Goal: Task Accomplishment & Management: Manage account settings

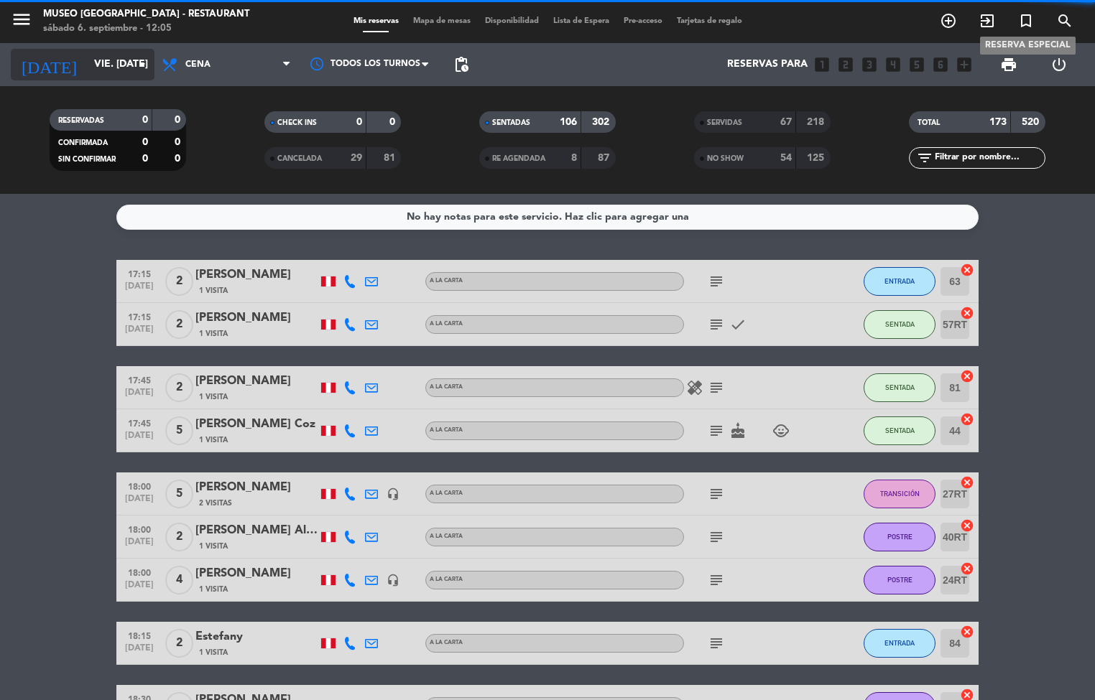
click at [136, 65] on icon "arrow_drop_down" at bounding box center [142, 64] width 17 height 17
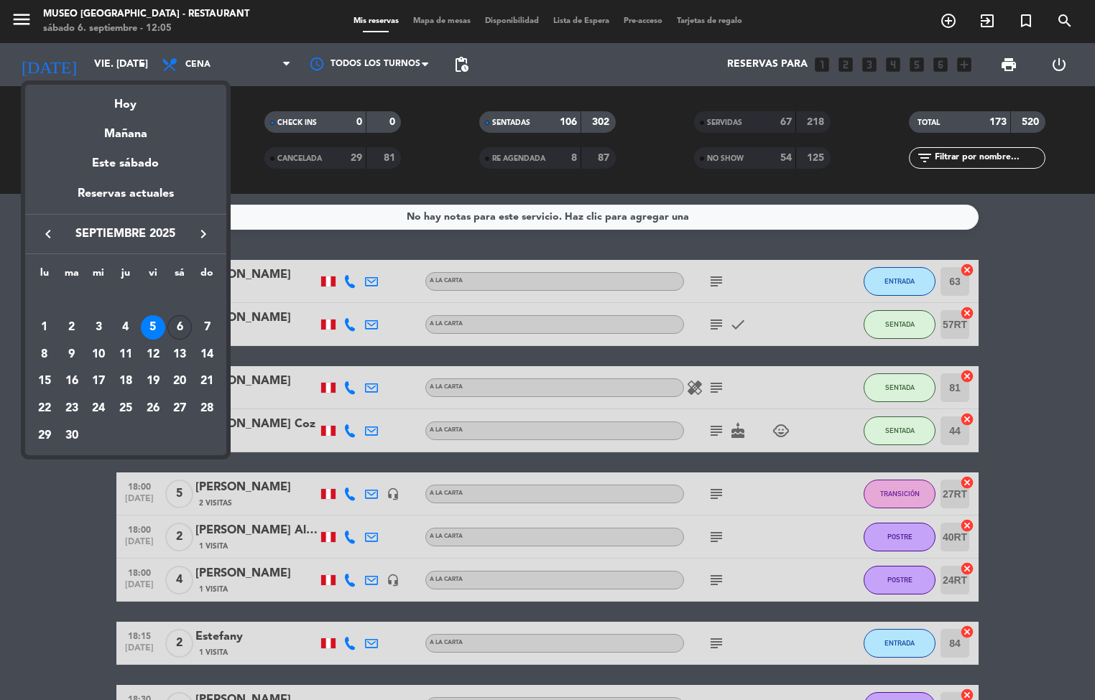
click at [179, 328] on div "6" at bounding box center [179, 327] width 24 height 24
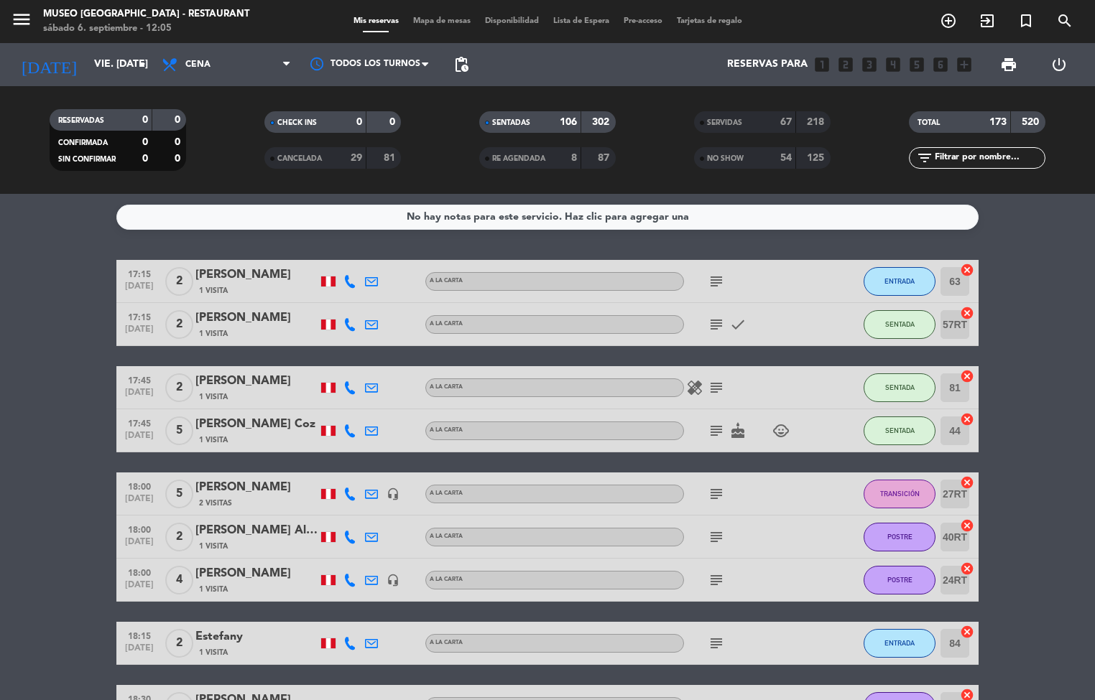
type input "sáb. [DATE]"
click at [179, 63] on icon at bounding box center [171, 64] width 21 height 17
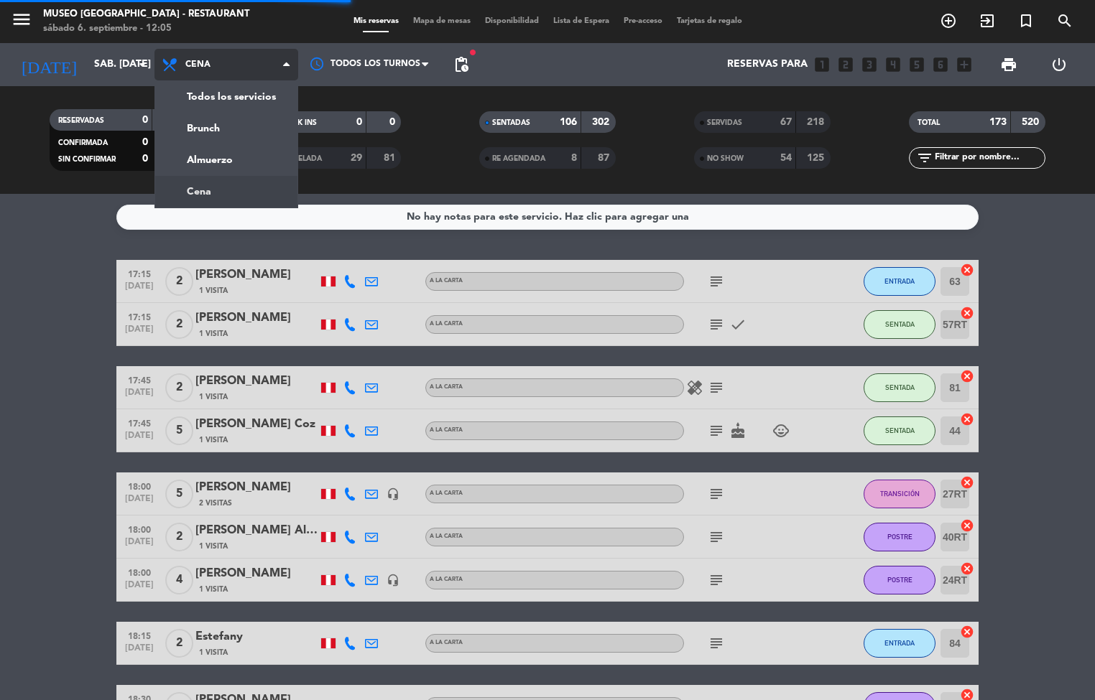
click at [223, 172] on div "menu [GEOGRAPHIC_DATA] - Restaurant sábado 6. septiembre - 12:05 Mis reservas M…" at bounding box center [547, 97] width 1095 height 194
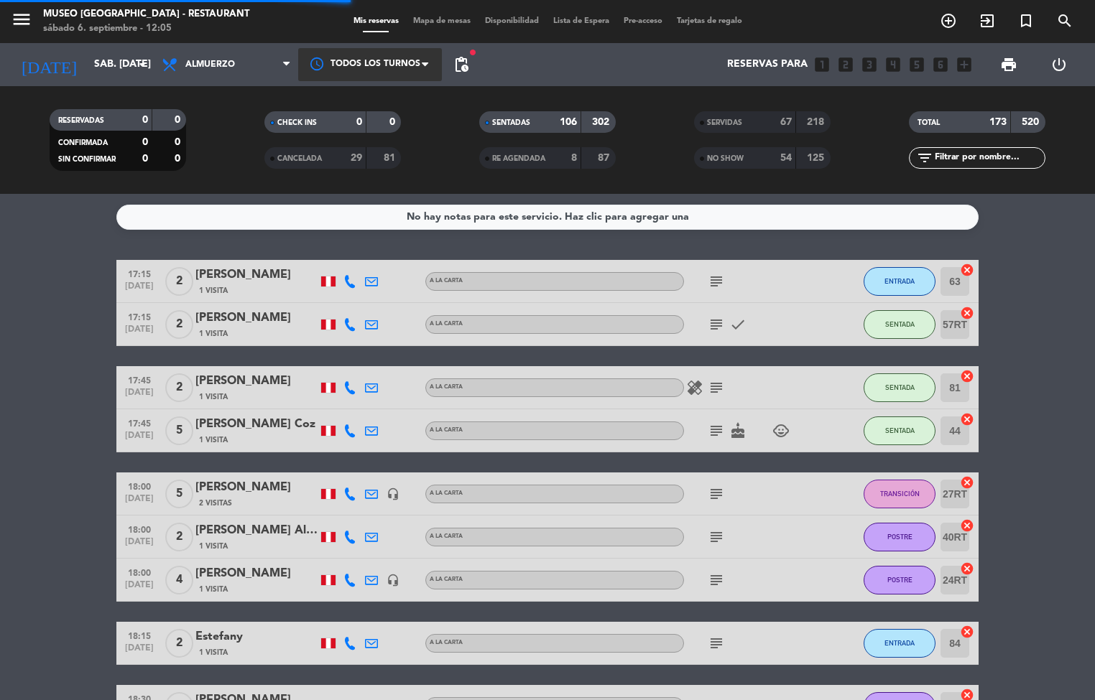
click at [408, 65] on div at bounding box center [370, 64] width 144 height 32
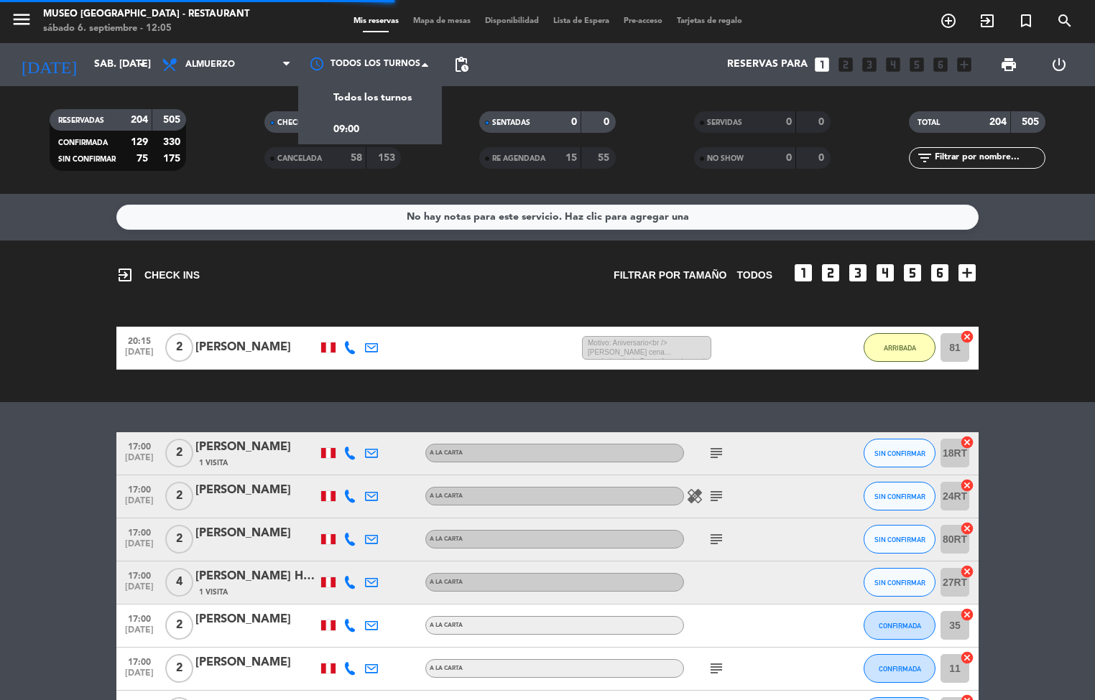
click at [589, 112] on div "SENTADAS 0 0" at bounding box center [547, 122] width 136 height 22
click at [440, 22] on span "Mapa de mesas" at bounding box center [442, 21] width 72 height 8
click at [445, 22] on span "Mapa de mesas" at bounding box center [442, 21] width 72 height 8
click at [442, 22] on span "Mapa de mesas" at bounding box center [442, 21] width 72 height 8
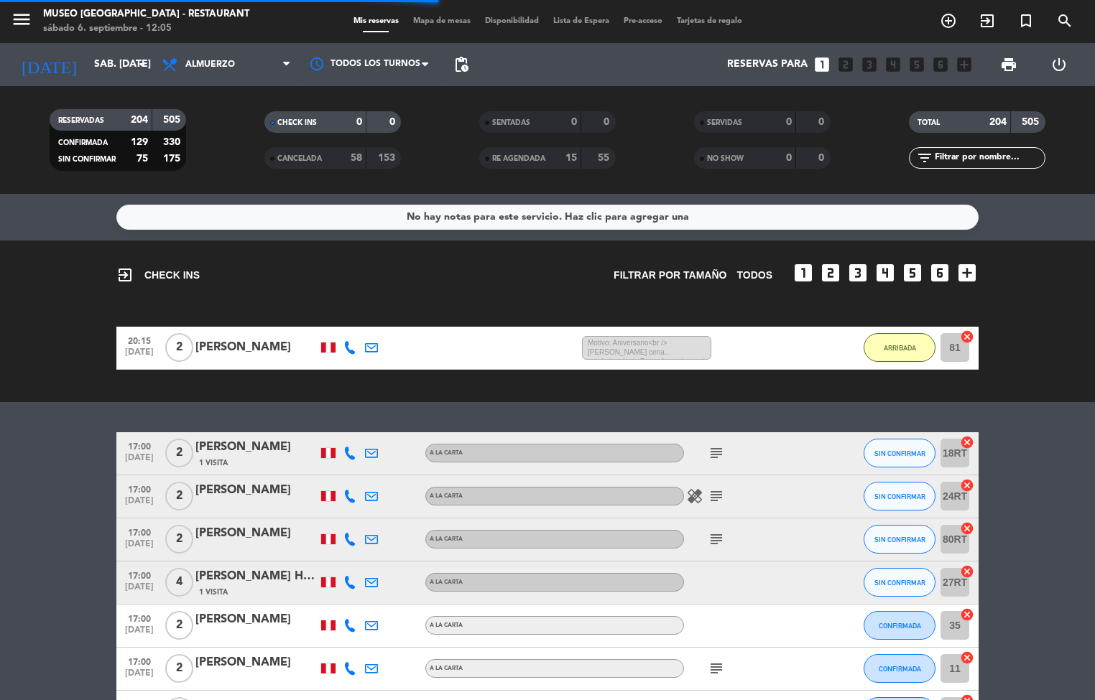
click at [429, 18] on span "Mapa de mesas" at bounding box center [442, 21] width 72 height 8
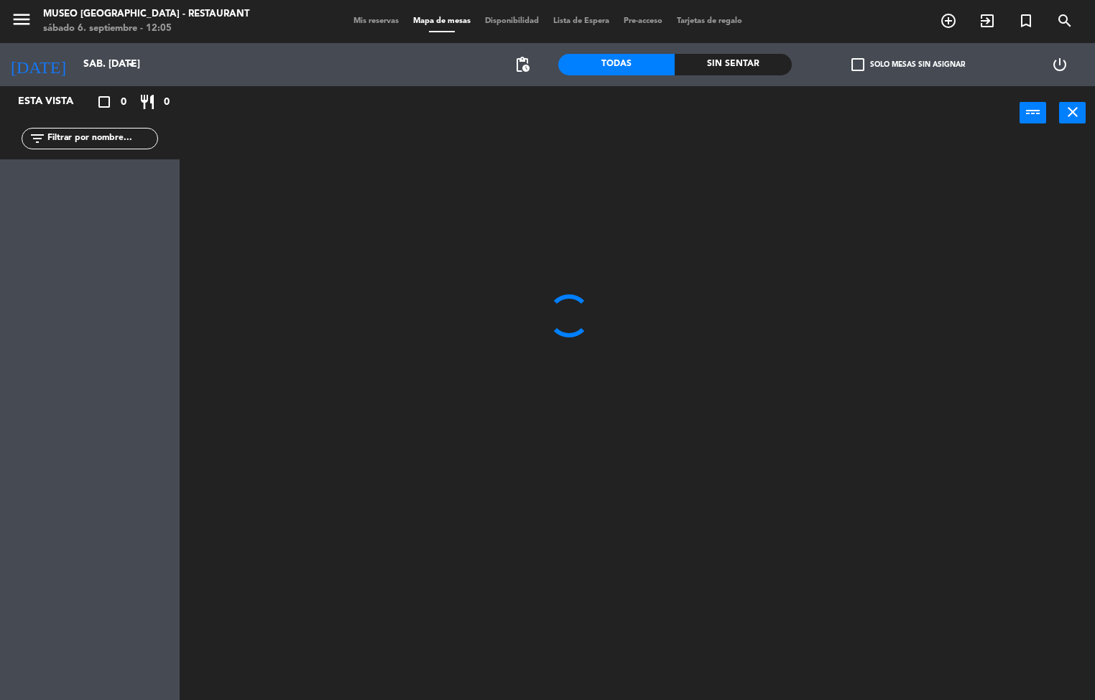
click at [437, 19] on span "Mapa de mesas" at bounding box center [442, 21] width 72 height 8
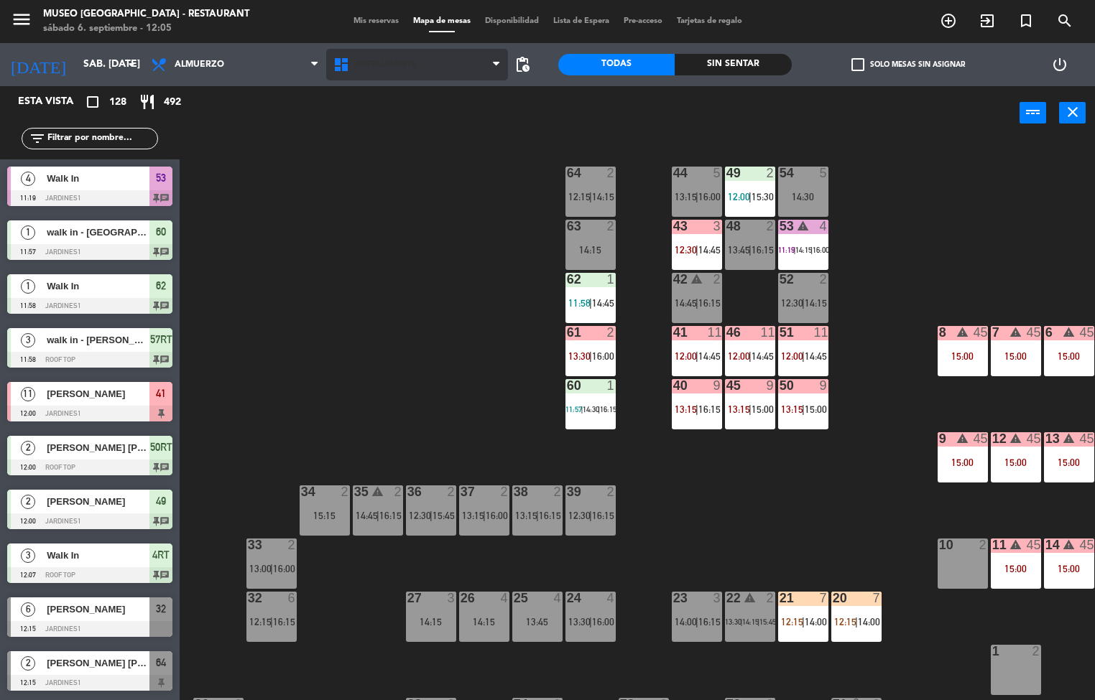
click at [408, 76] on span "Restaurante" at bounding box center [417, 65] width 182 height 32
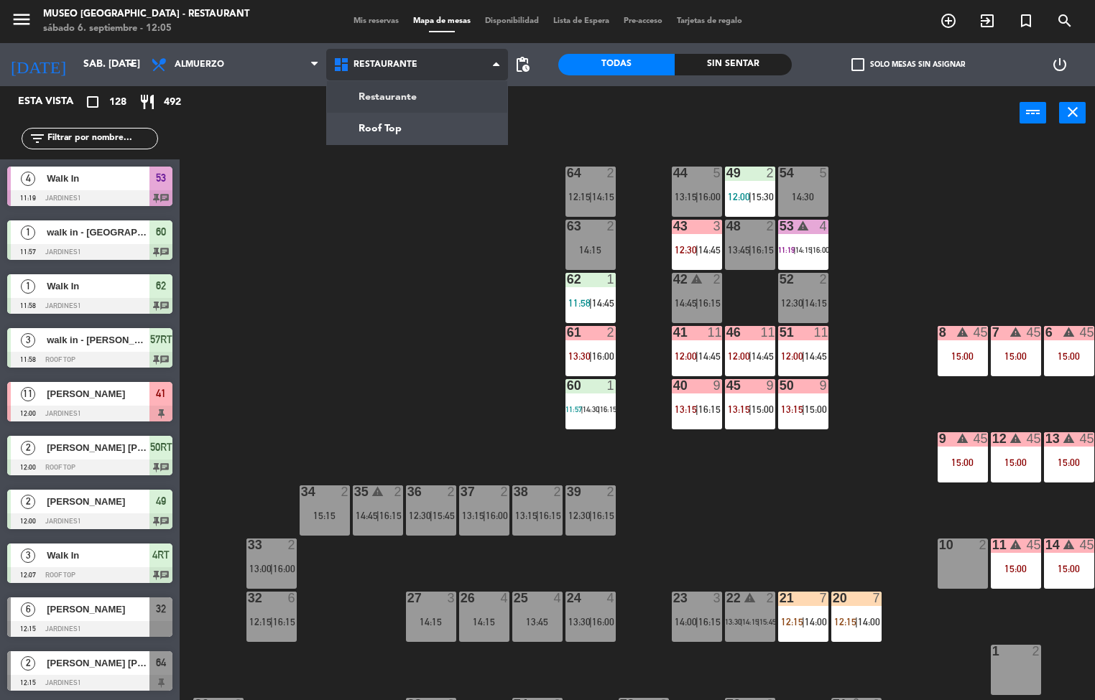
click at [384, 130] on ng-component "menu [GEOGRAPHIC_DATA] - Restaurant sábado 6. septiembre - 12:05 Mis reservas M…" at bounding box center [547, 350] width 1095 height 701
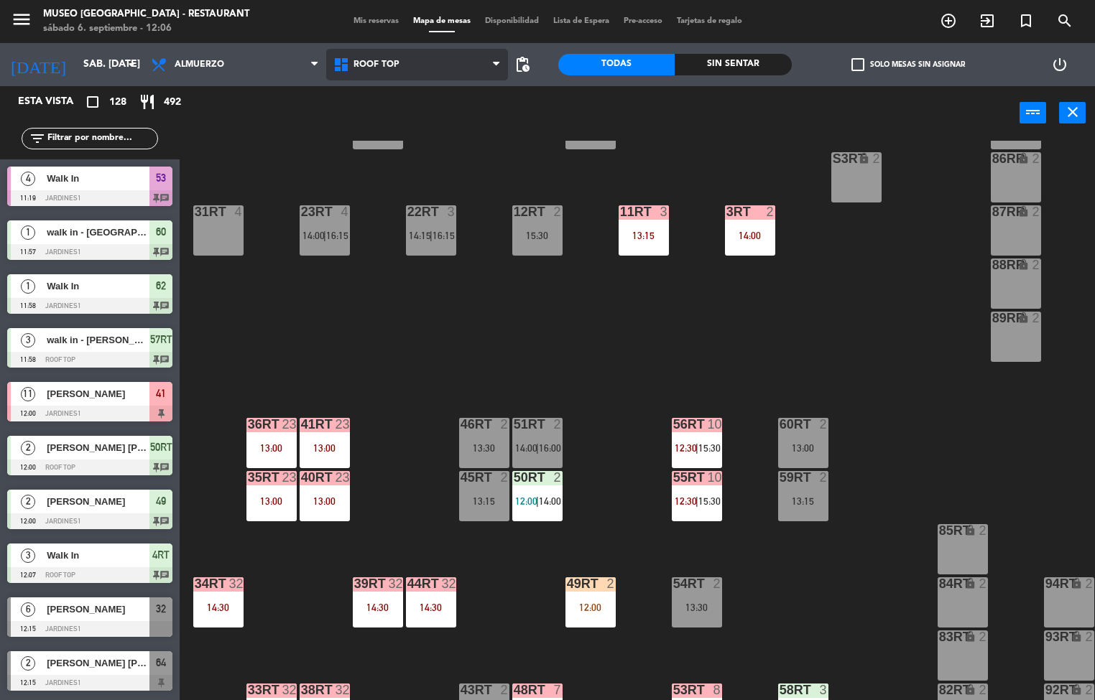
scroll to position [532, 0]
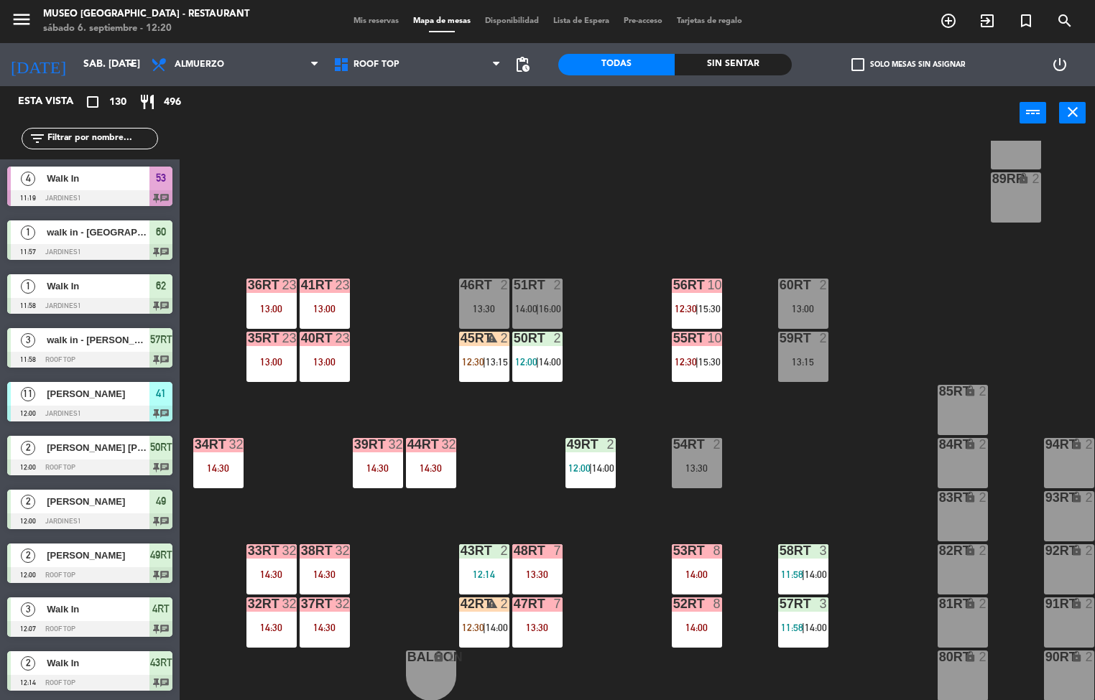
click at [315, 561] on div "38rt 32 14:30" at bounding box center [325, 569] width 50 height 50
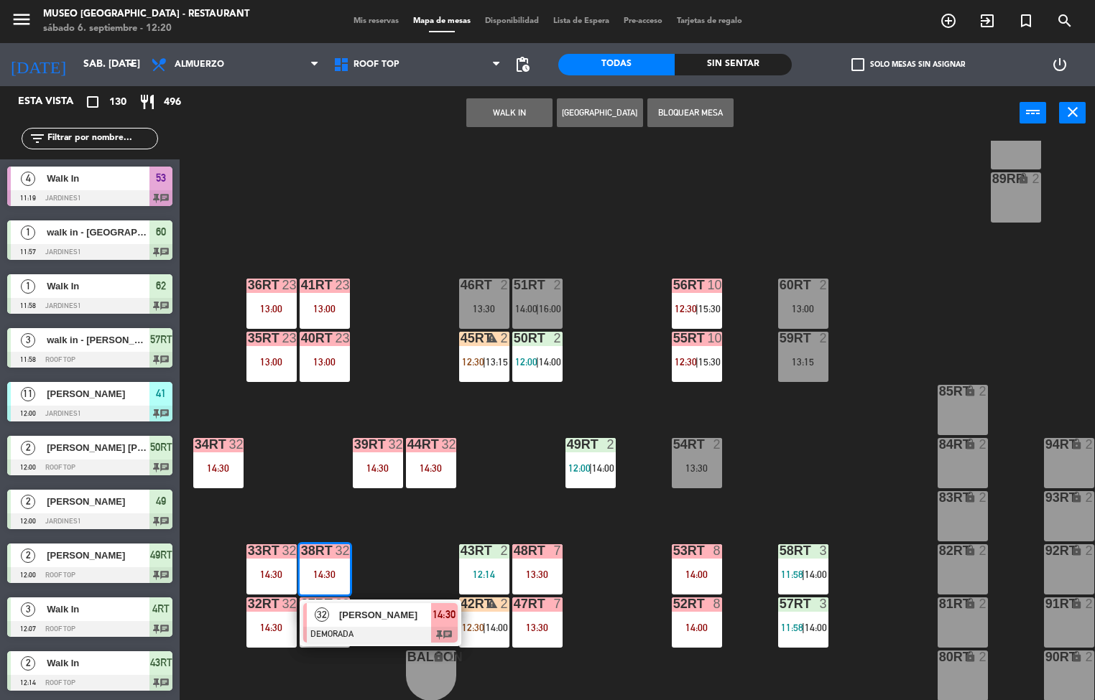
click at [379, 575] on div "18RT 5 14:15 16RT 4 14:45 28RT 3 13:45 80RR lock 2 27RT 5 13:45 | 16:15 7RT 5 1…" at bounding box center [642, 421] width 904 height 560
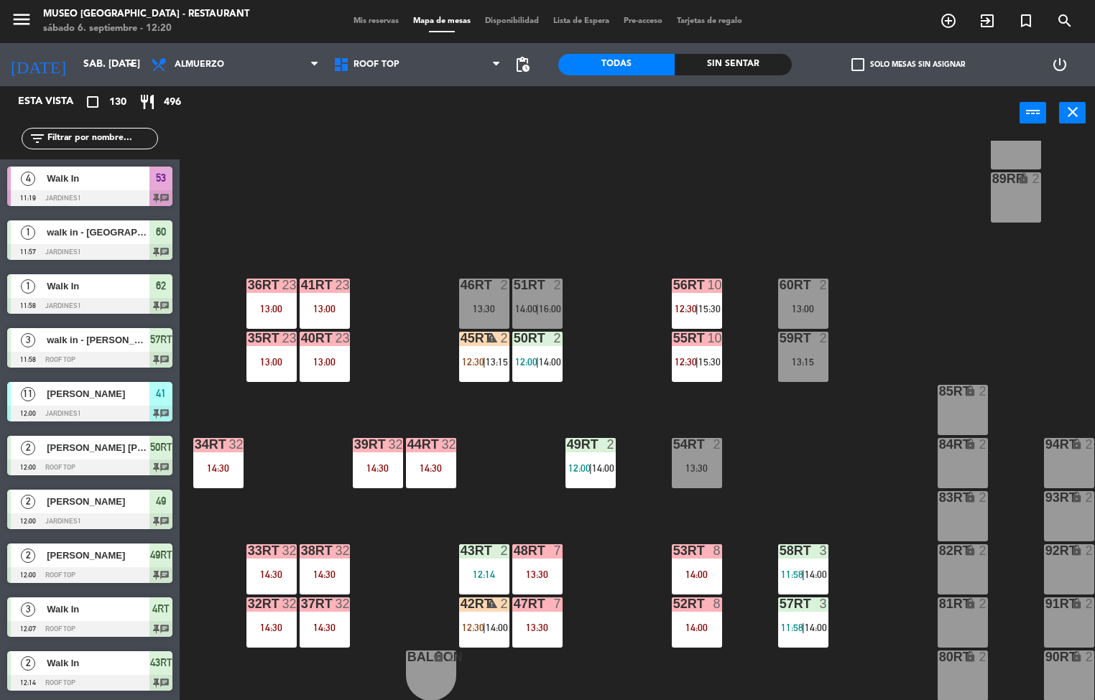
click at [319, 545] on div at bounding box center [324, 550] width 24 height 13
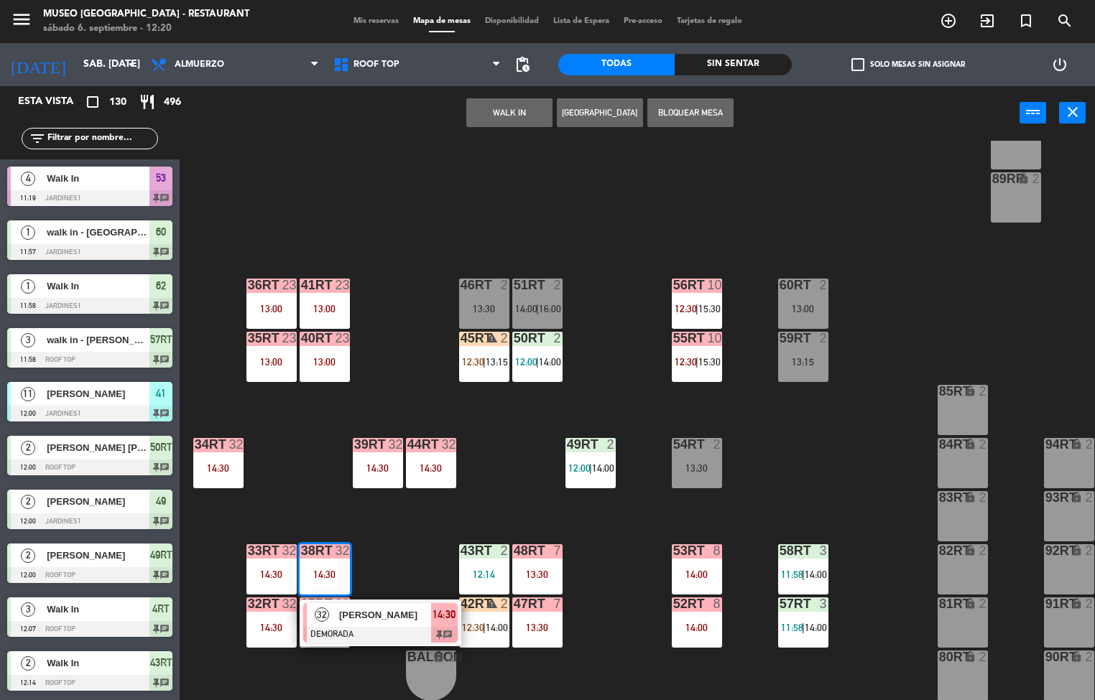
click at [377, 627] on div at bounding box center [380, 635] width 154 height 16
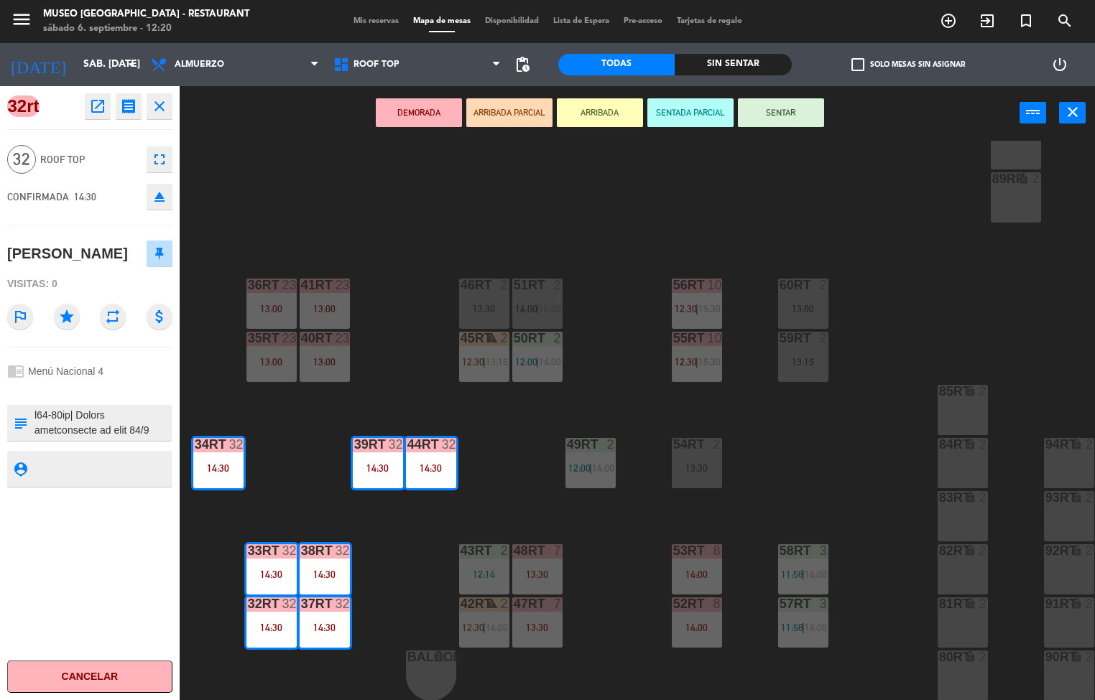
click at [104, 104] on icon "open_in_new" at bounding box center [97, 106] width 17 height 17
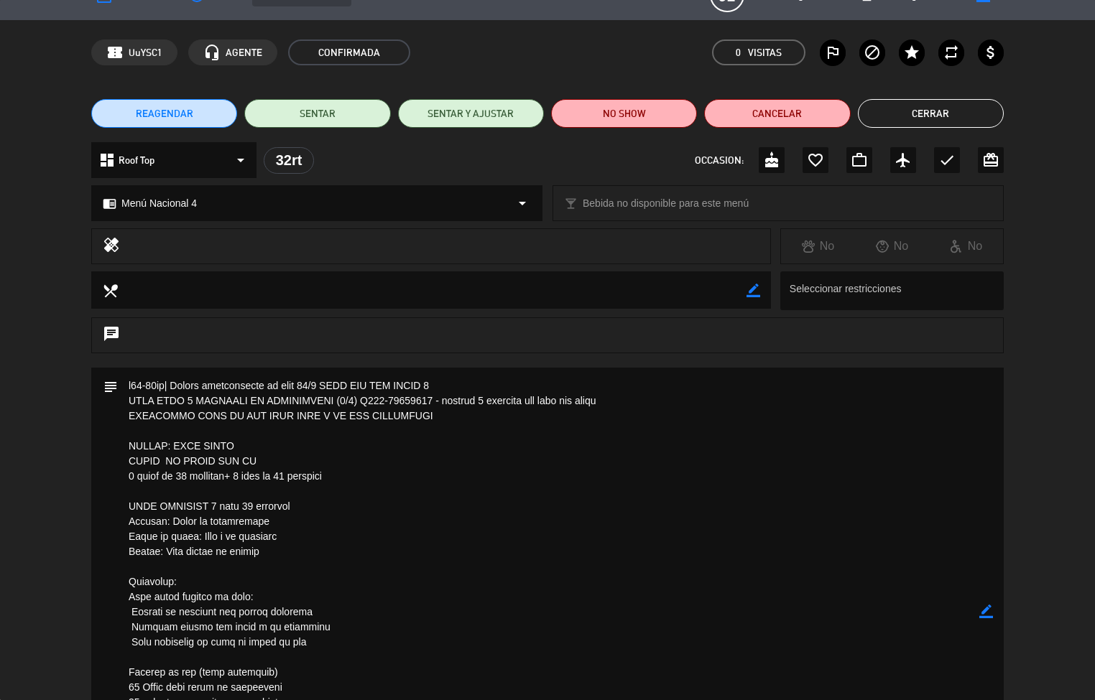
scroll to position [18, 0]
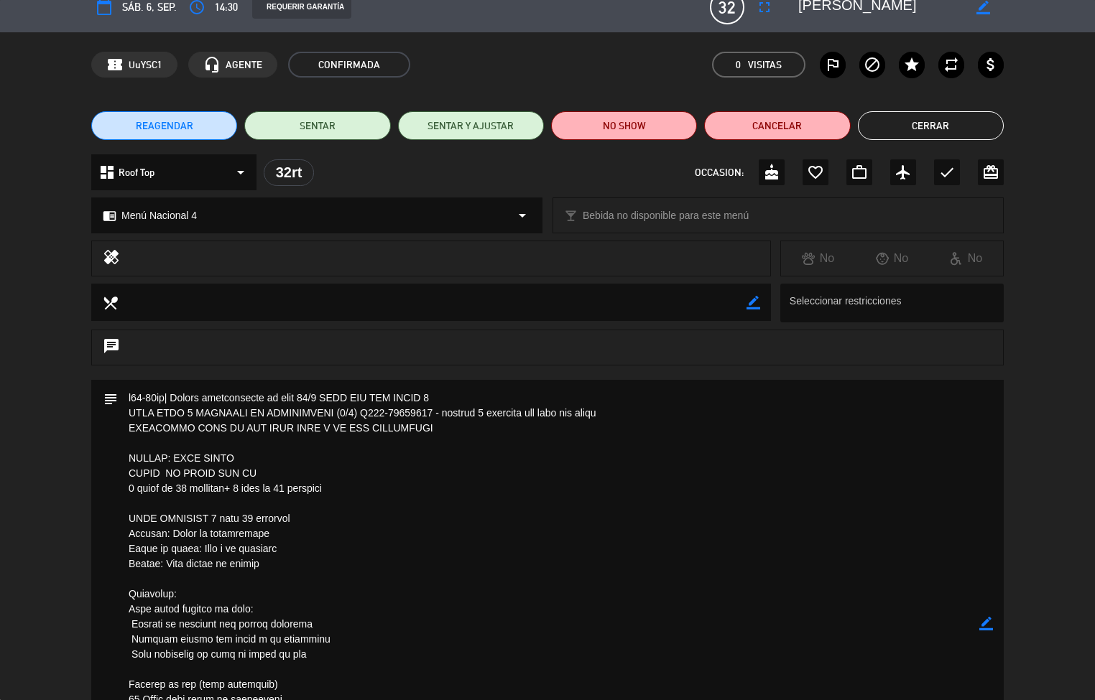
click at [964, 136] on button "Cerrar" at bounding box center [931, 125] width 146 height 29
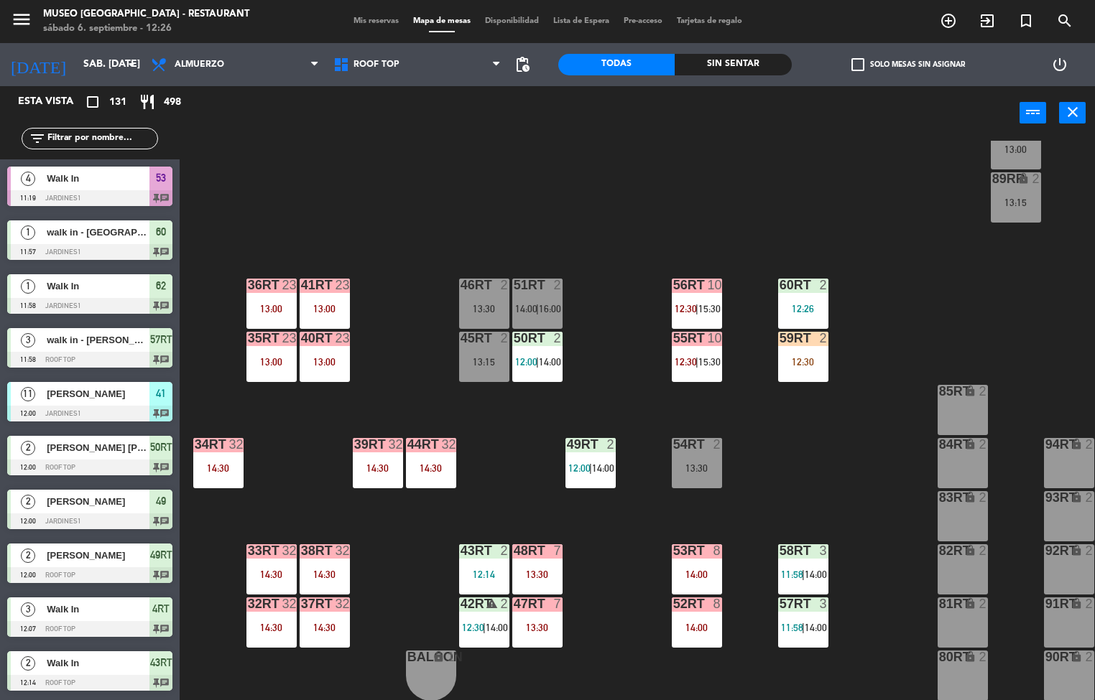
scroll to position [1, 0]
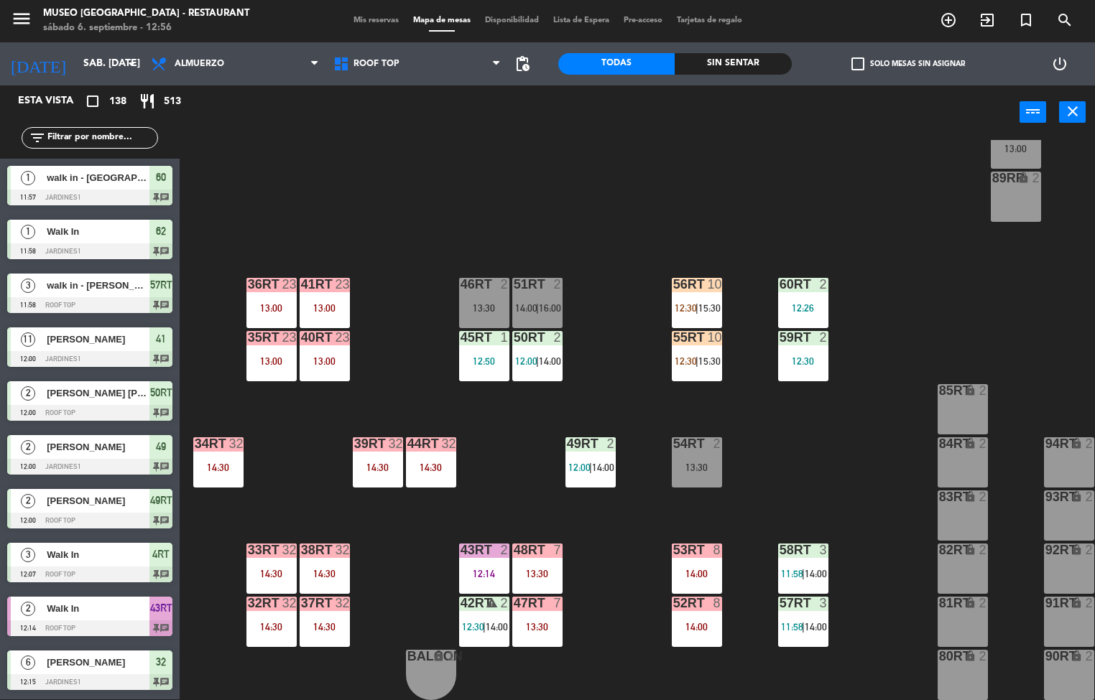
click at [263, 544] on div at bounding box center [271, 550] width 24 height 13
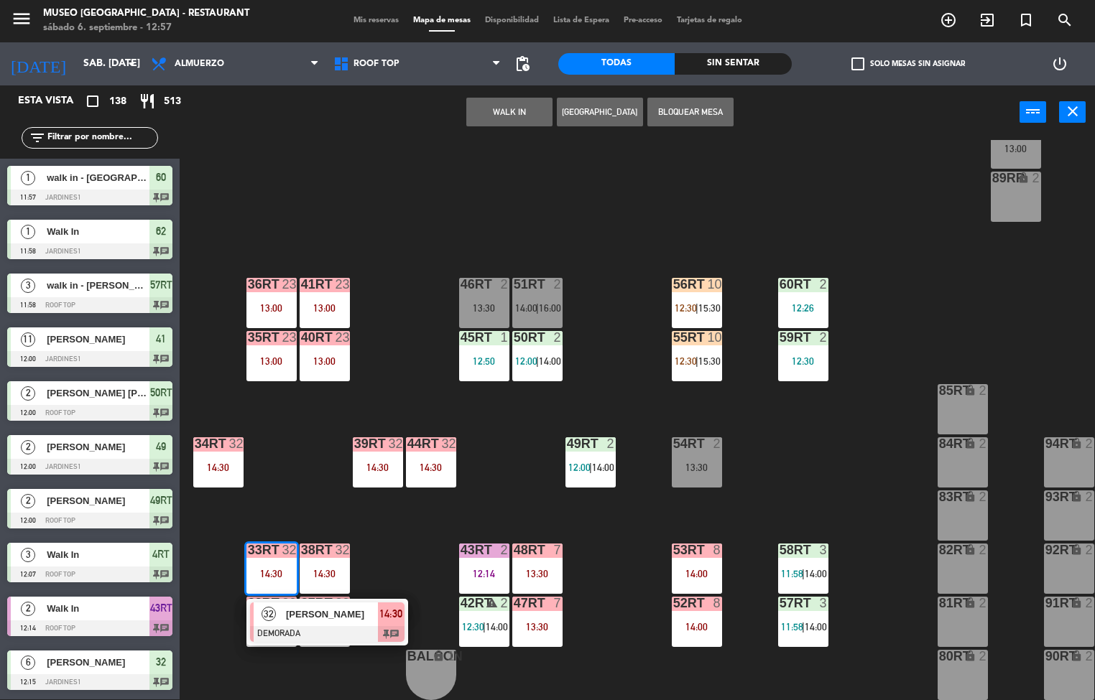
click at [280, 603] on div "32" at bounding box center [269, 615] width 31 height 24
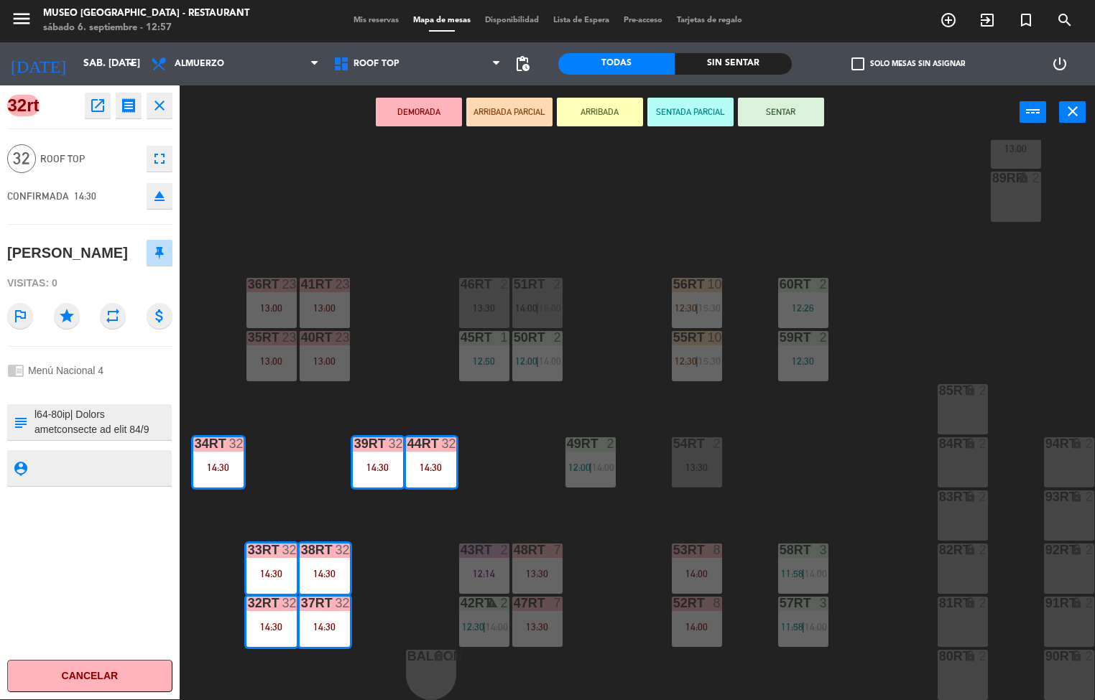
click at [95, 104] on icon "open_in_new" at bounding box center [97, 105] width 17 height 17
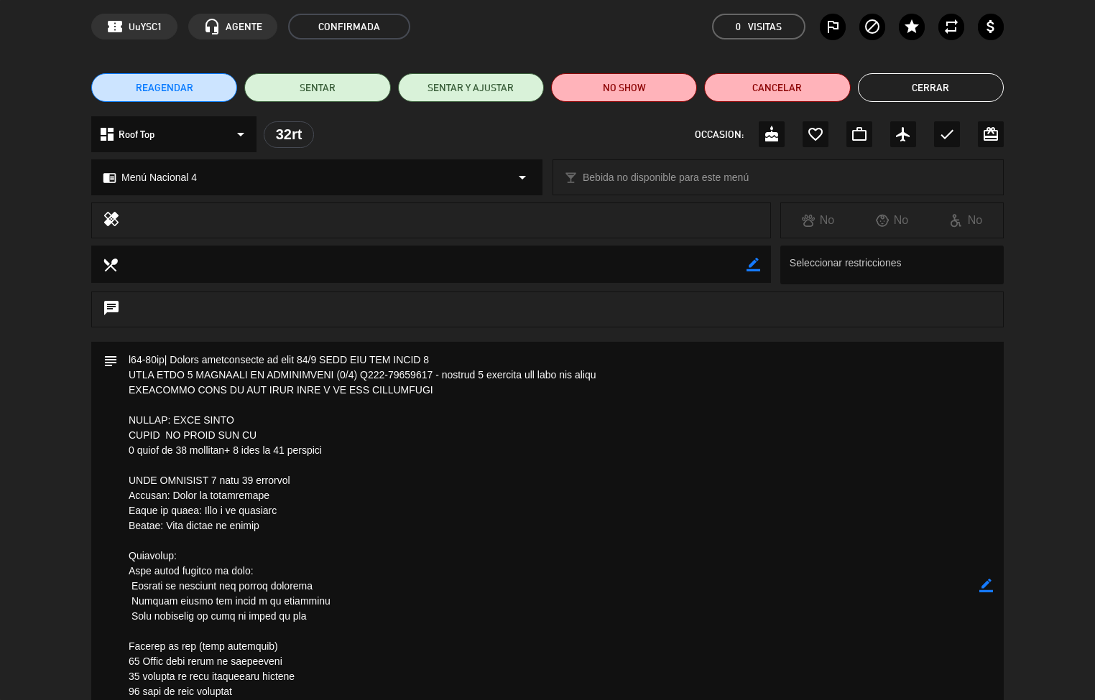
scroll to position [0, 0]
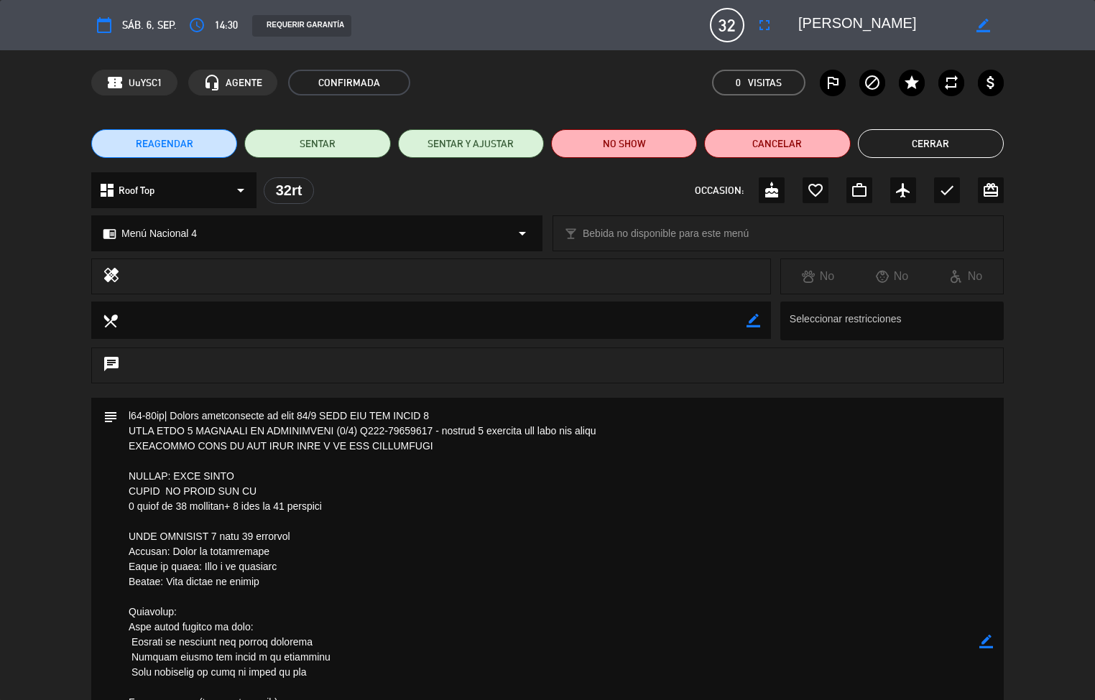
click at [937, 144] on button "Cerrar" at bounding box center [931, 143] width 146 height 29
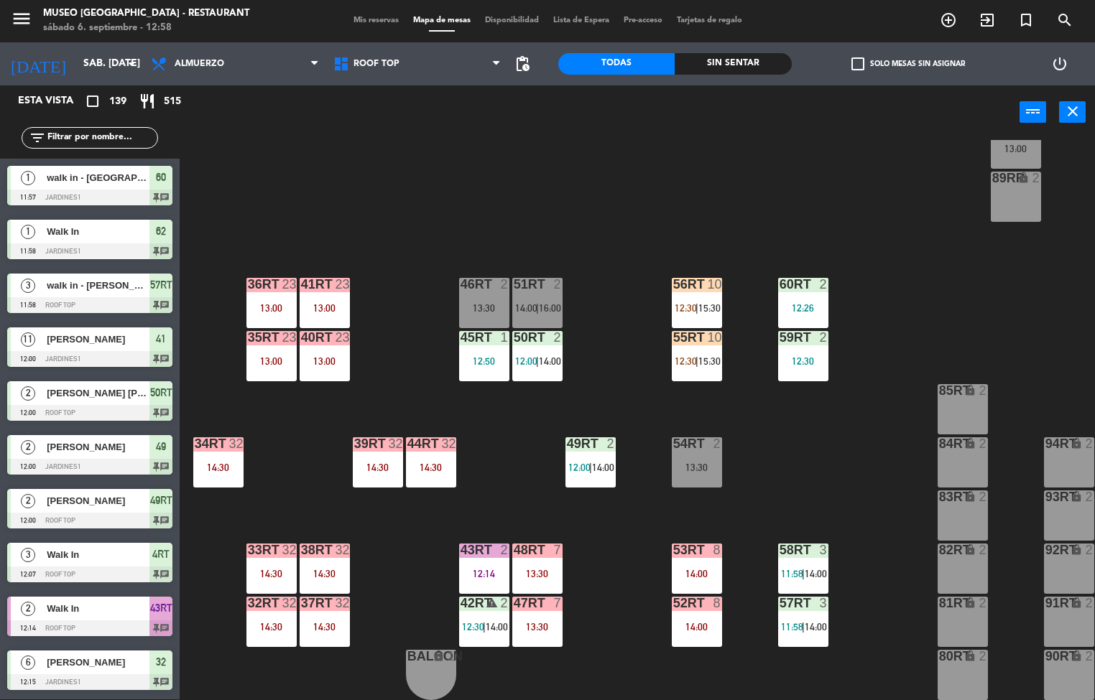
scroll to position [1, 0]
click at [253, 293] on div "36rt 23 13:00" at bounding box center [271, 303] width 50 height 50
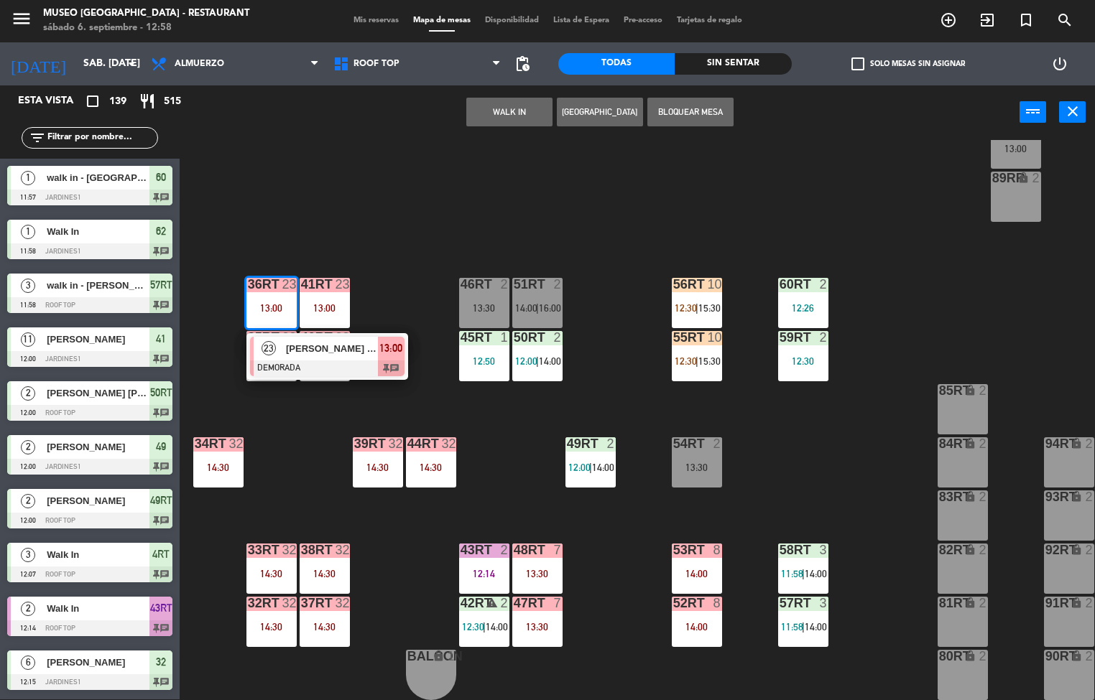
click at [274, 345] on span "23" at bounding box center [268, 348] width 14 height 14
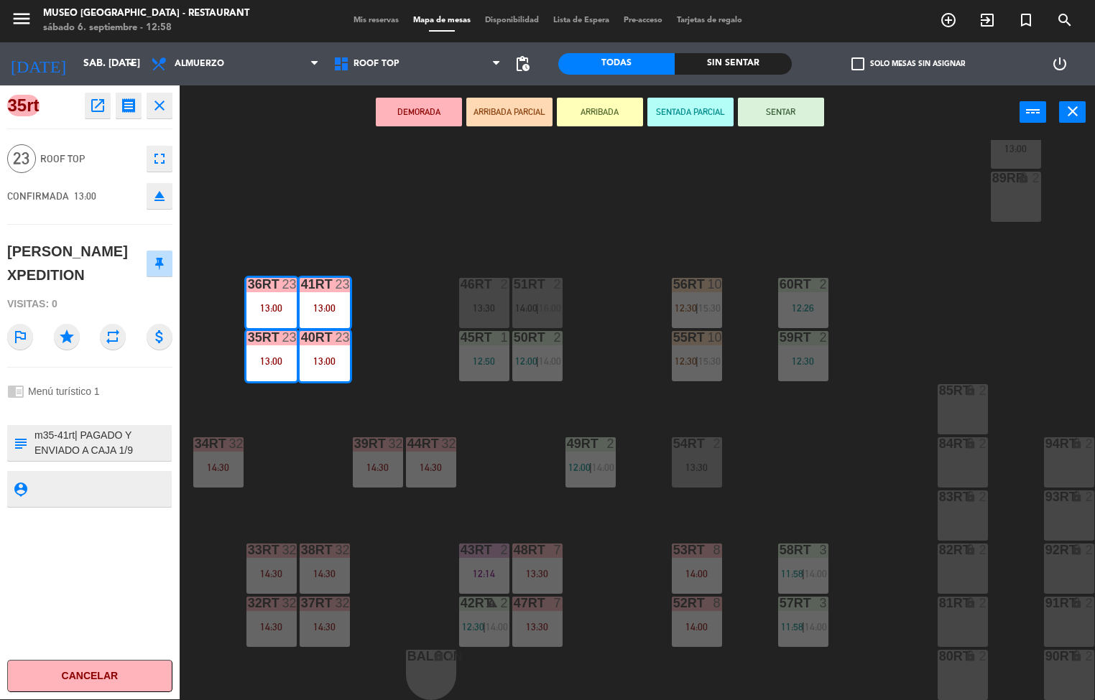
click at [97, 106] on icon "open_in_new" at bounding box center [97, 105] width 17 height 17
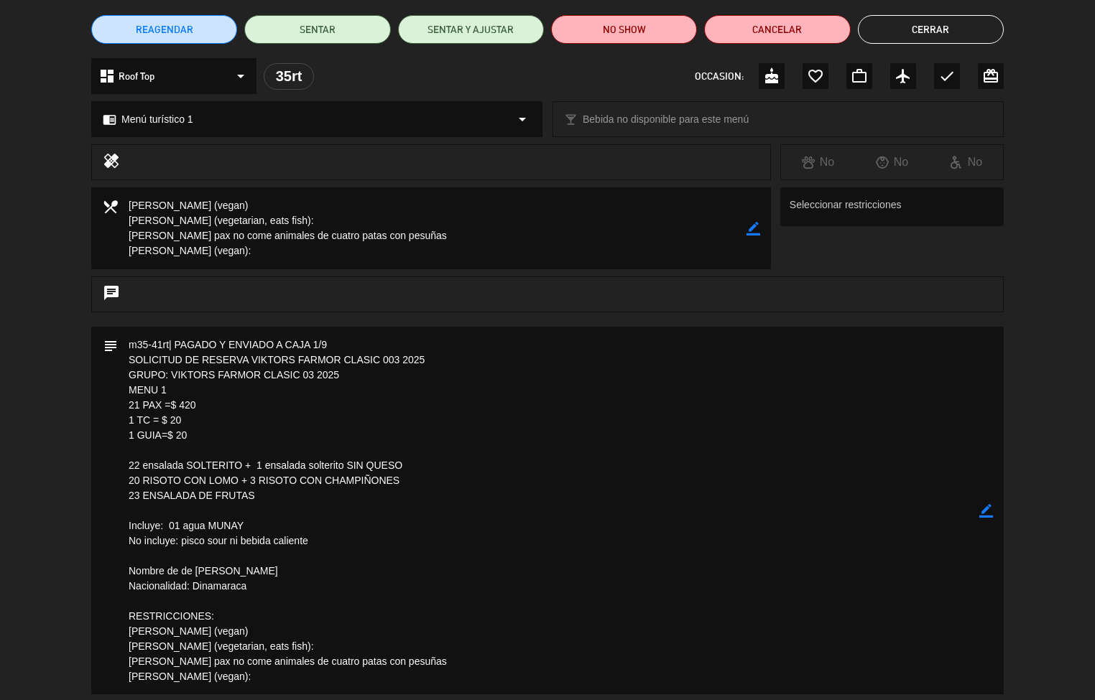
scroll to position [125, 0]
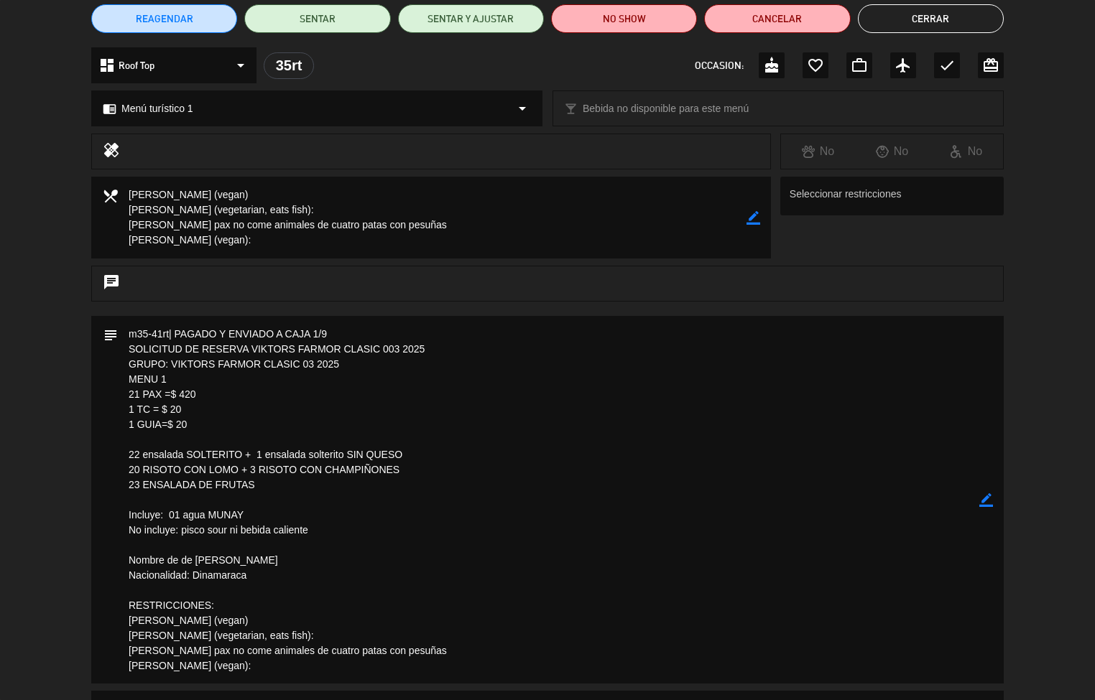
click at [533, 547] on textarea at bounding box center [548, 500] width 861 height 368
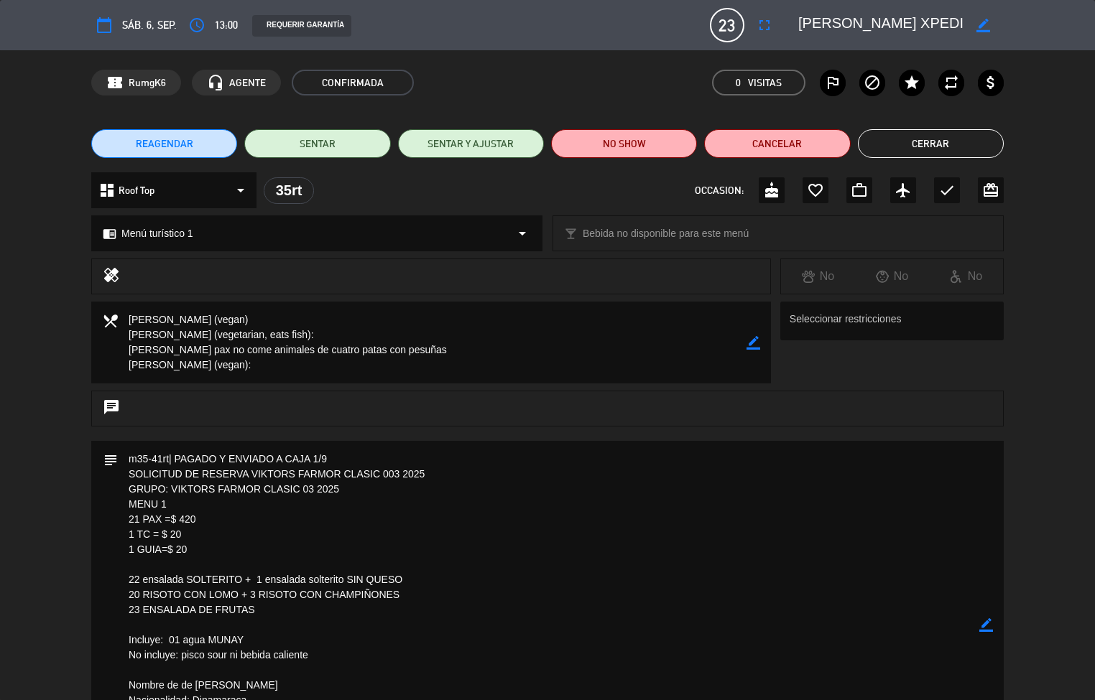
click at [933, 144] on button "Cerrar" at bounding box center [931, 143] width 146 height 29
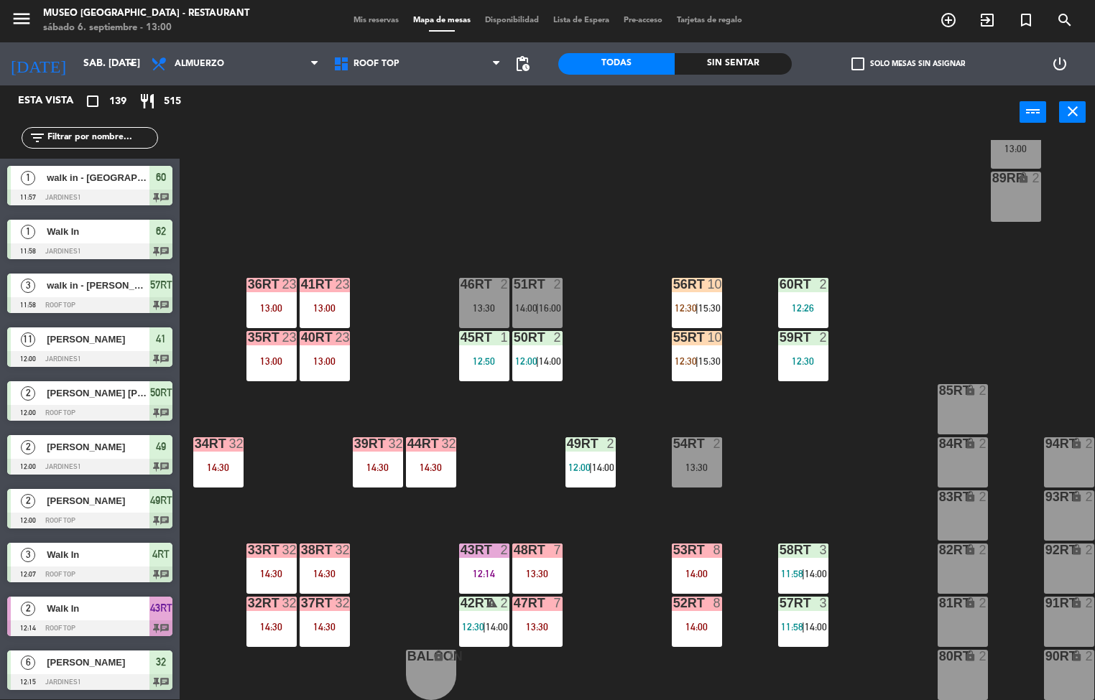
scroll to position [1, 0]
click at [320, 569] on div "14:30" at bounding box center [325, 574] width 50 height 10
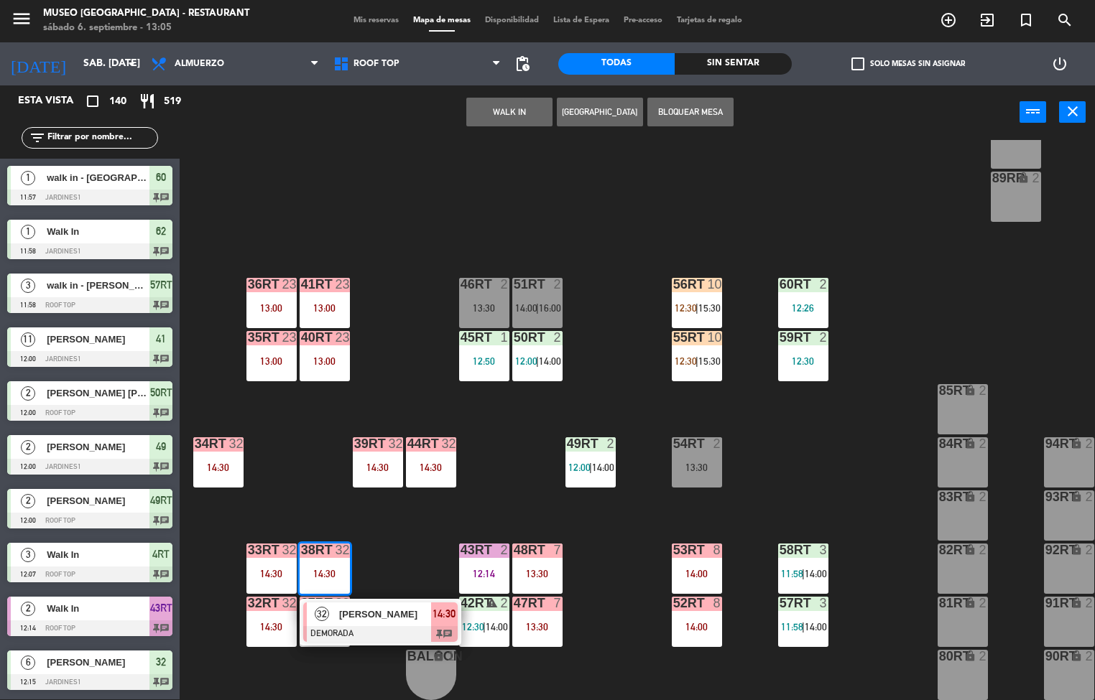
click at [384, 607] on span "[PERSON_NAME]" at bounding box center [385, 614] width 92 height 15
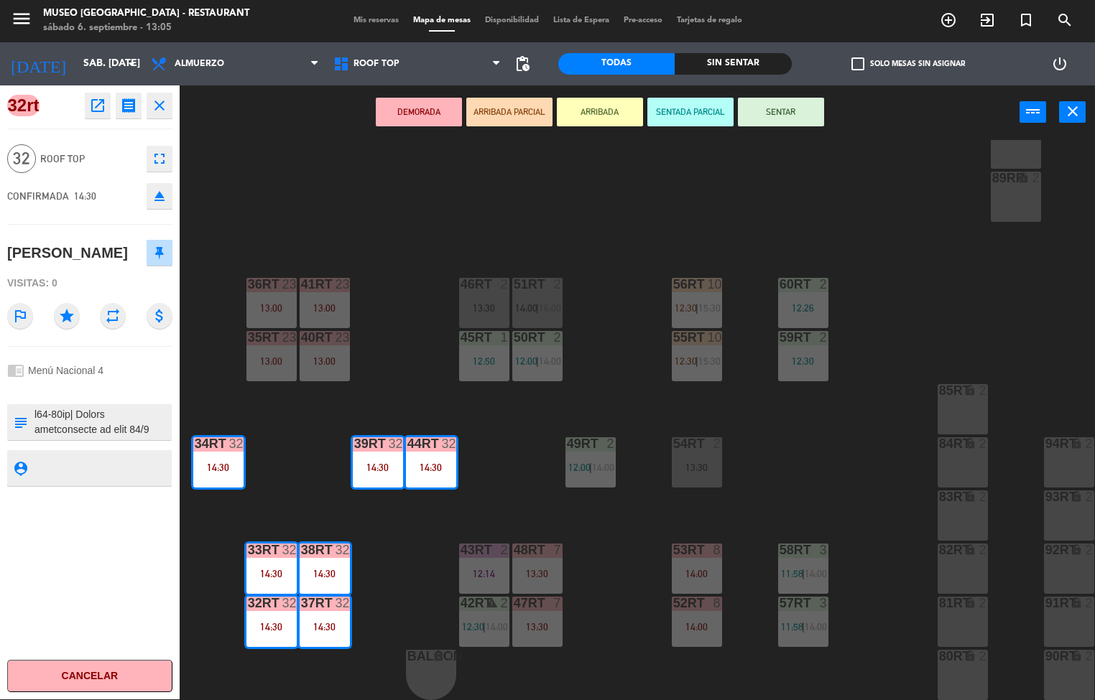
click at [86, 104] on button "open_in_new" at bounding box center [98, 106] width 26 height 26
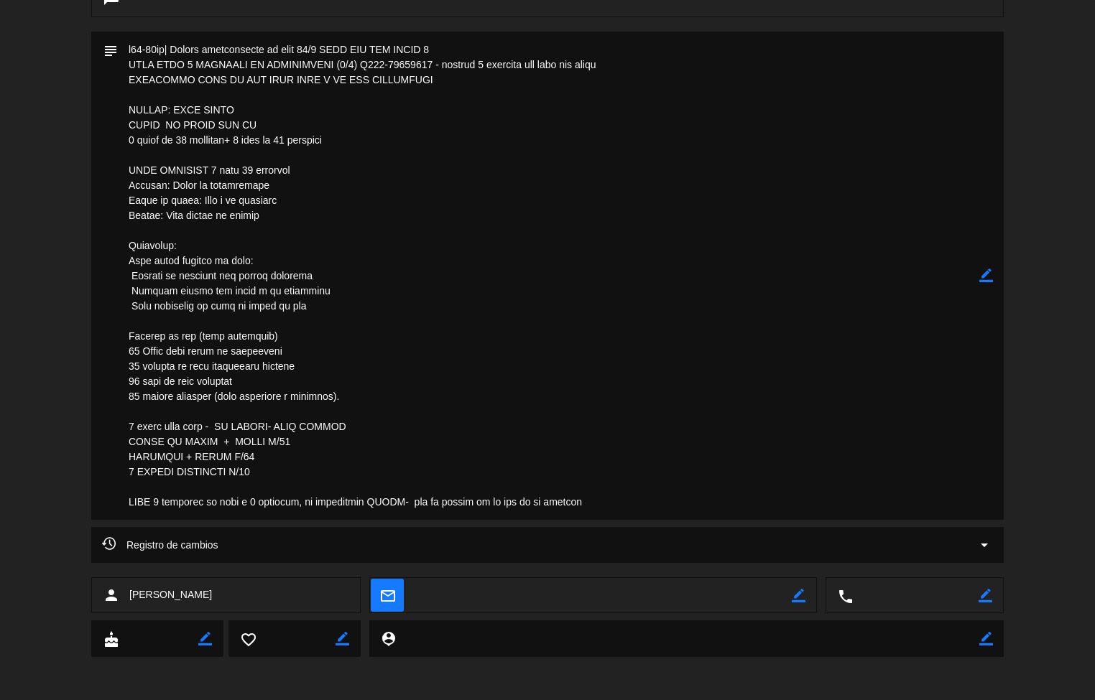
scroll to position [362, 0]
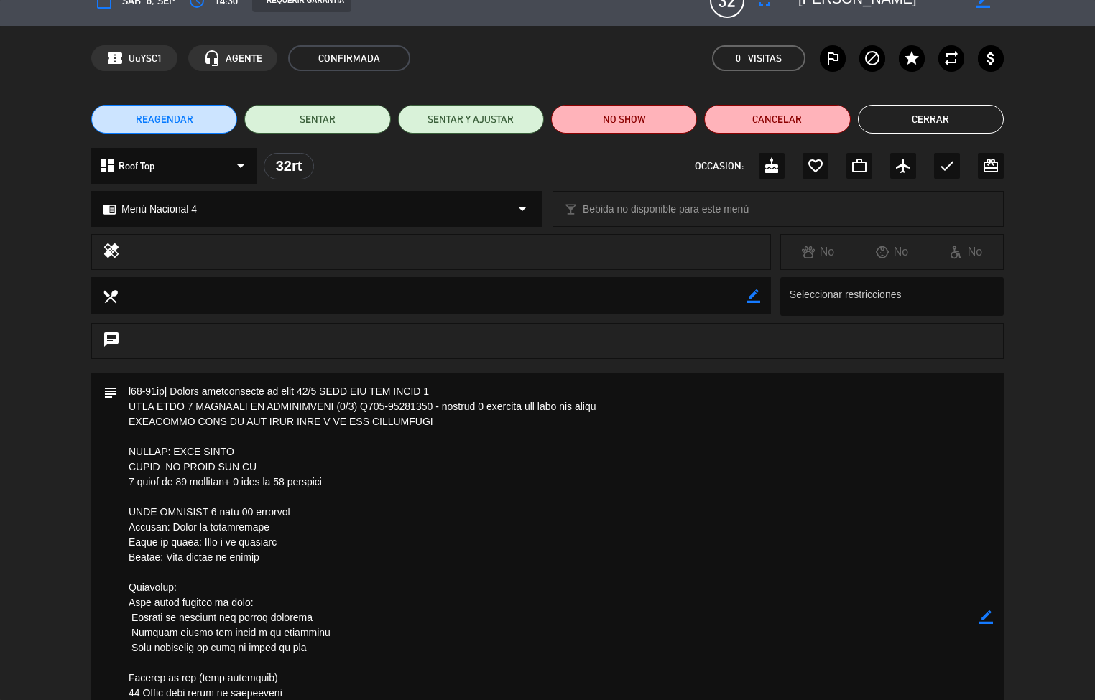
scroll to position [18, 0]
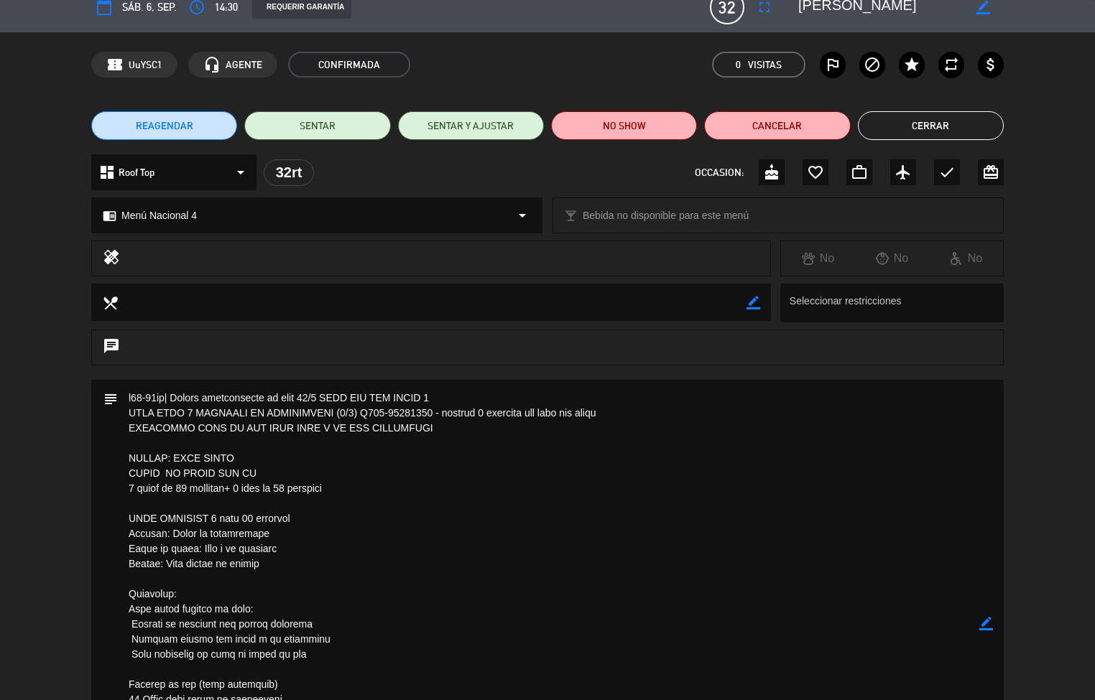
click at [942, 131] on button "Cerrar" at bounding box center [931, 125] width 146 height 29
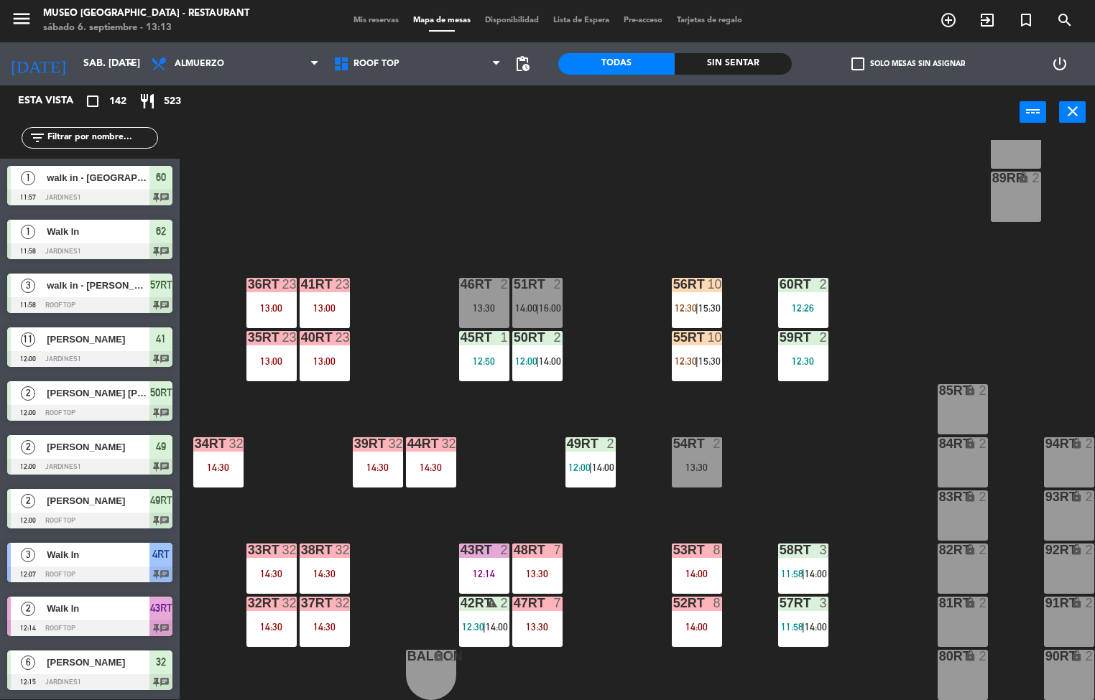
scroll to position [1, 0]
click at [476, 356] on div "12:50" at bounding box center [484, 361] width 50 height 10
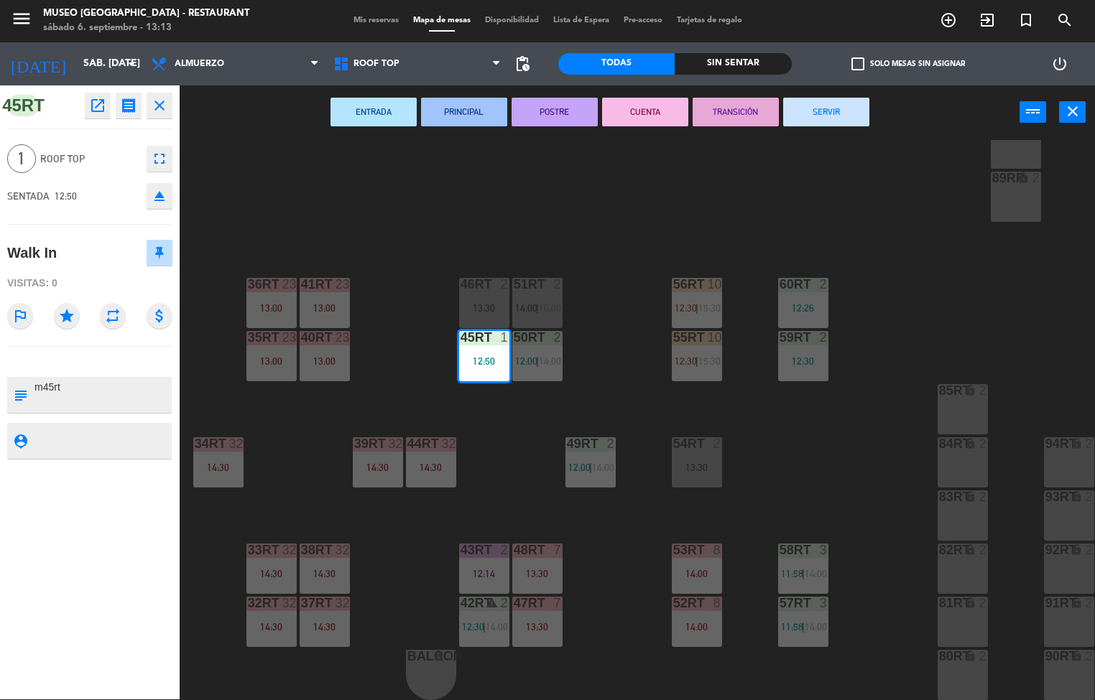
click at [470, 111] on button "PRINCIPAL" at bounding box center [464, 112] width 86 height 29
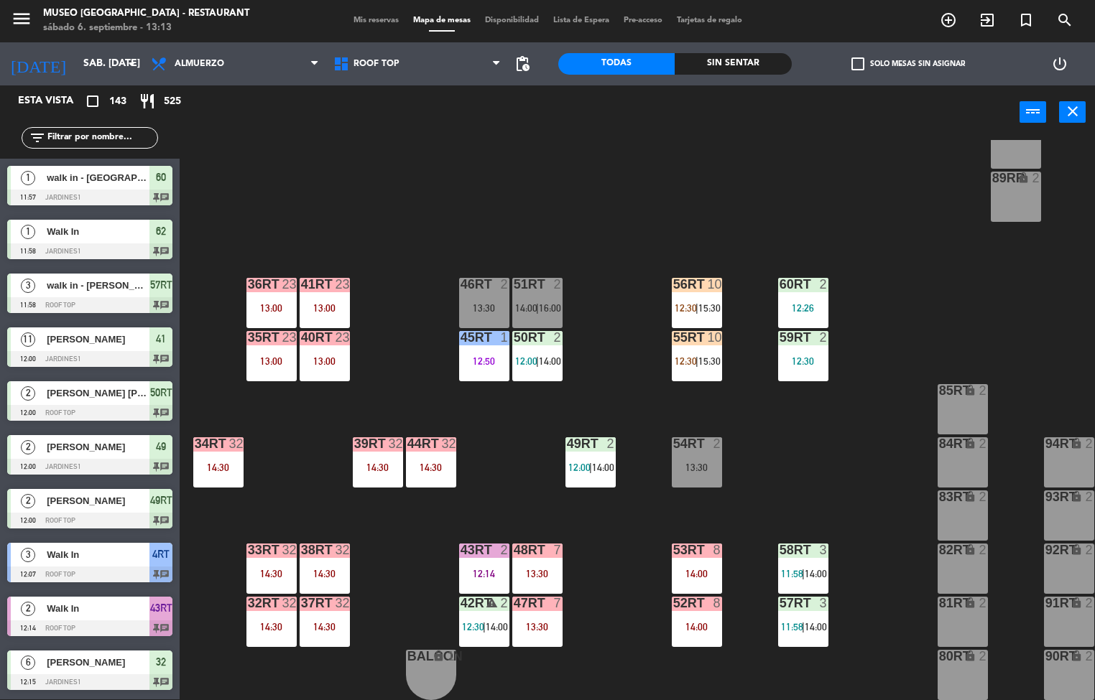
click at [537, 356] on span "|" at bounding box center [537, 361] width 3 height 11
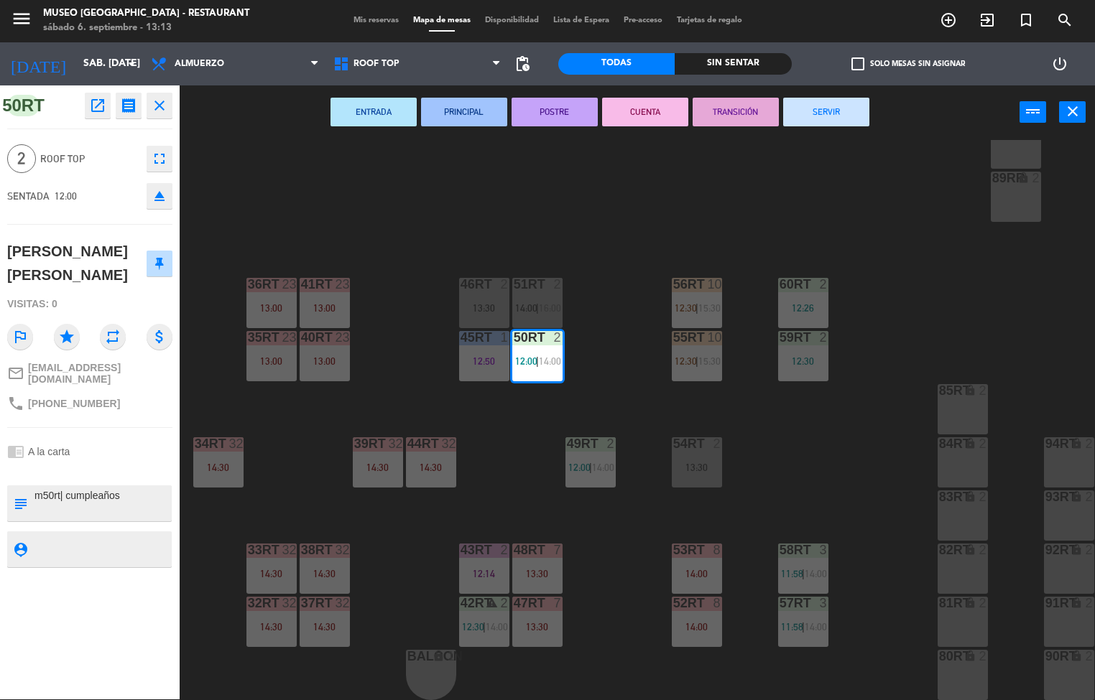
click at [453, 108] on button "PRINCIPAL" at bounding box center [464, 112] width 86 height 29
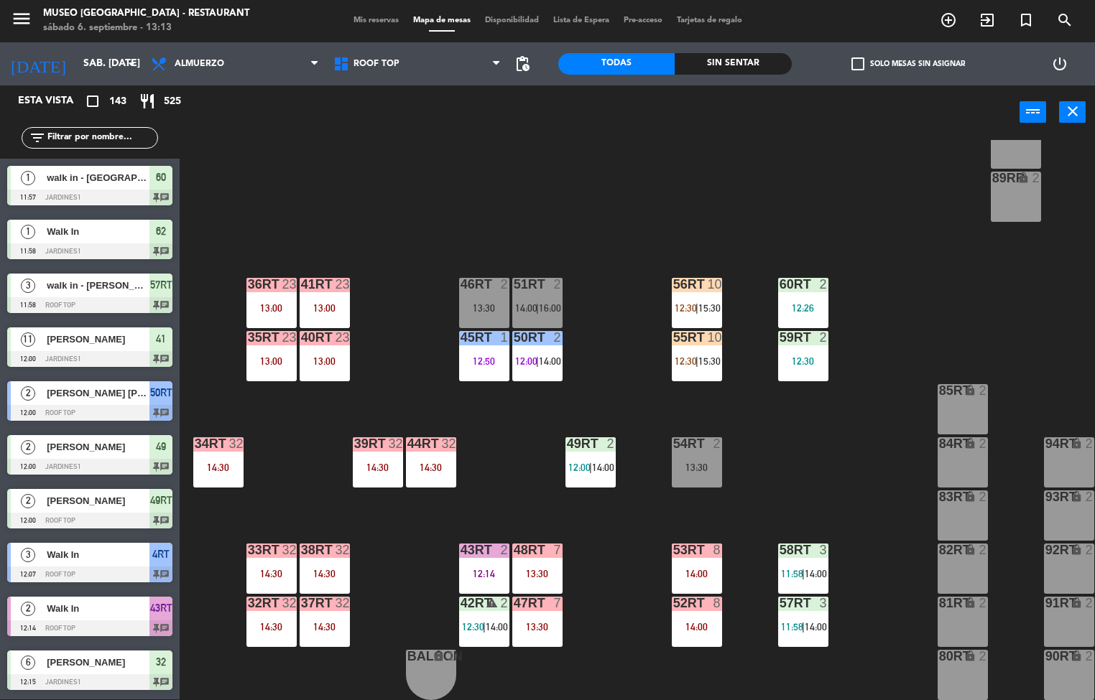
click at [595, 464] on span "14:00" at bounding box center [603, 467] width 22 height 11
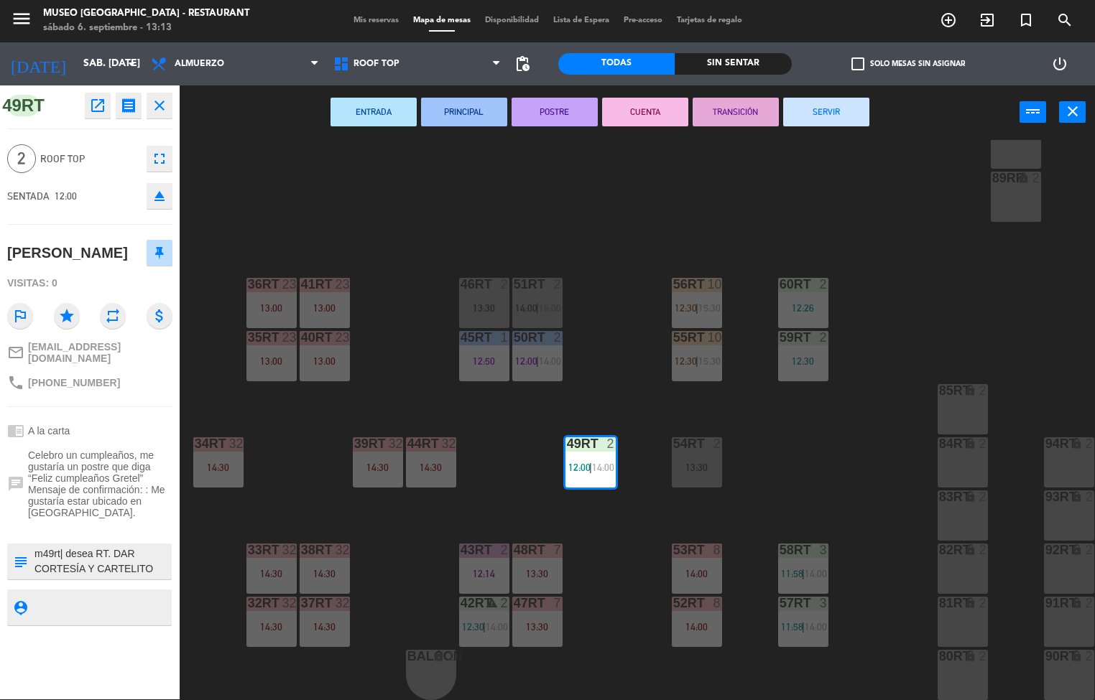
click at [460, 110] on button "PRINCIPAL" at bounding box center [464, 112] width 86 height 29
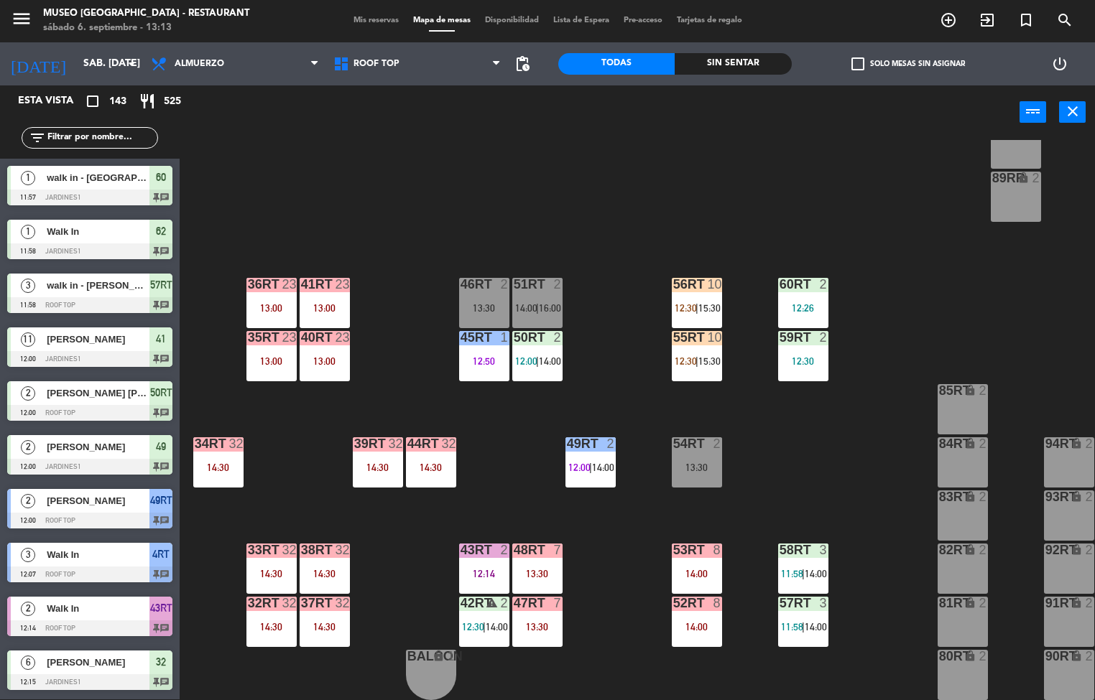
click at [465, 569] on div "12:14" at bounding box center [484, 574] width 50 height 10
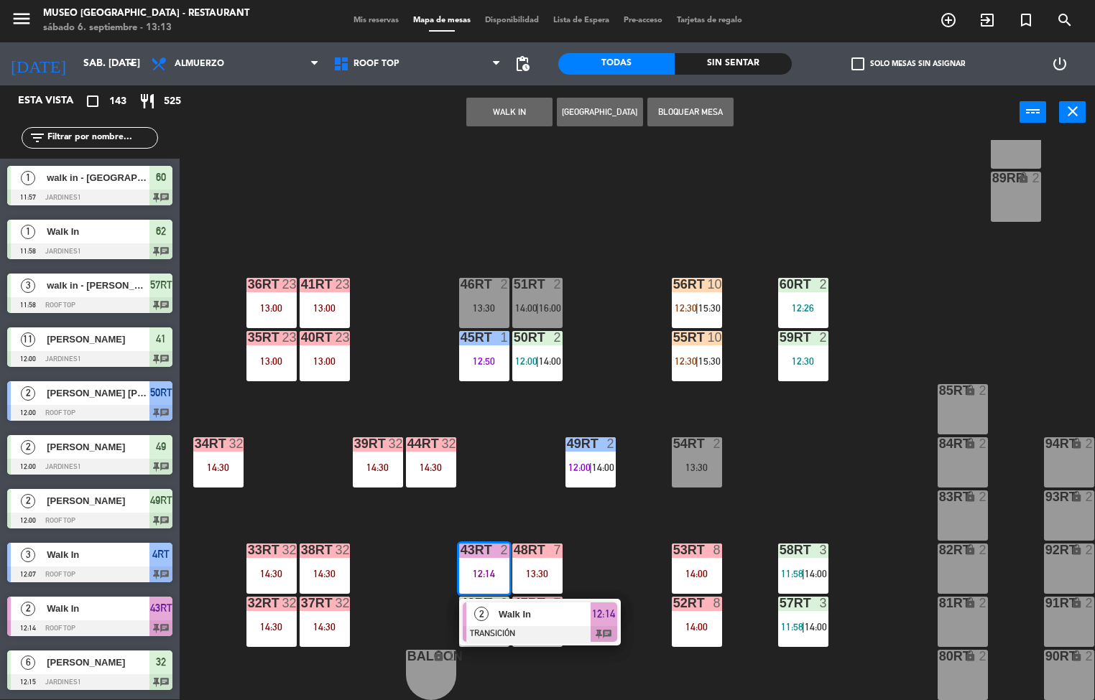
click at [546, 610] on span "Walk In" at bounding box center [544, 614] width 92 height 15
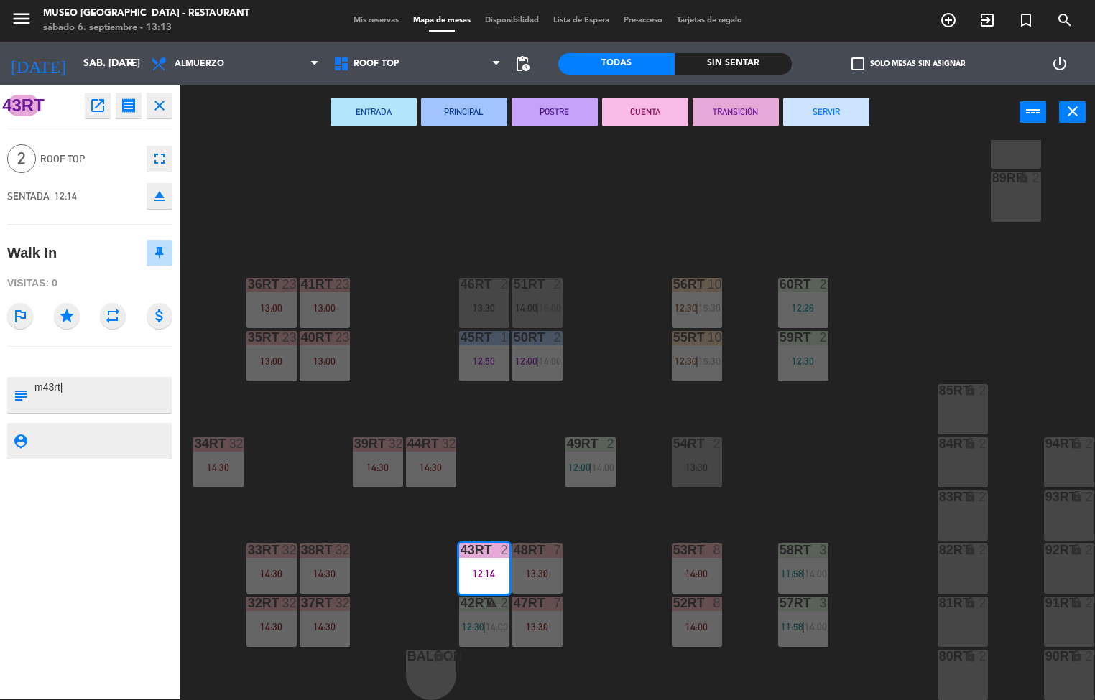
click at [835, 112] on button "SERVIR" at bounding box center [826, 112] width 86 height 29
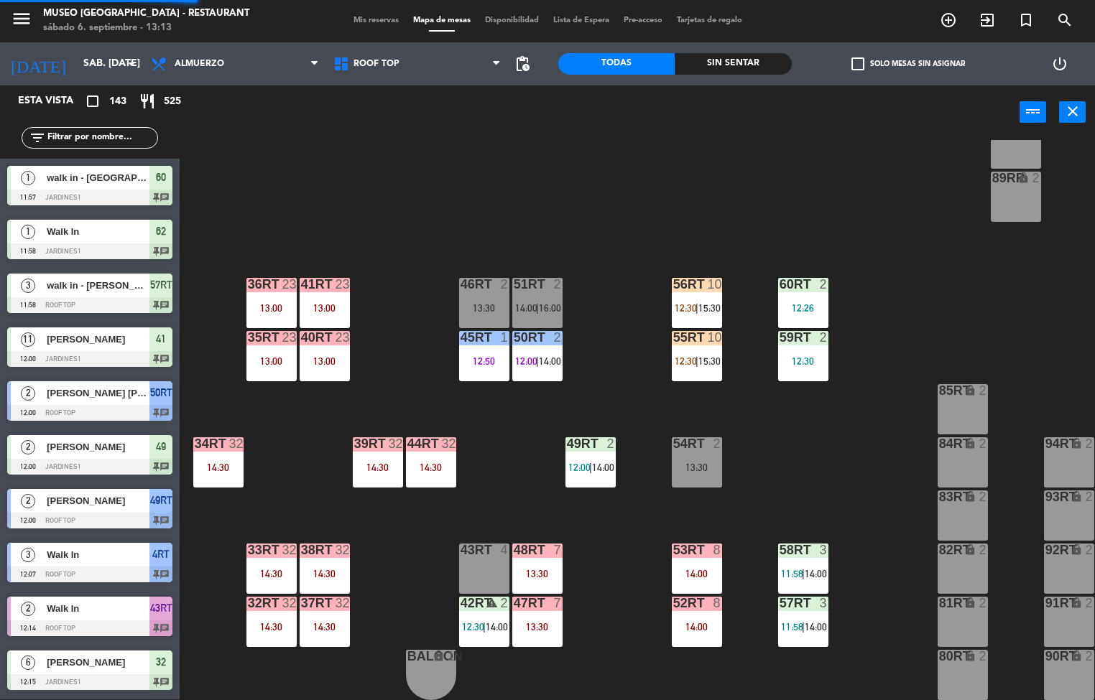
click at [476, 625] on span "12:30" at bounding box center [473, 626] width 22 height 11
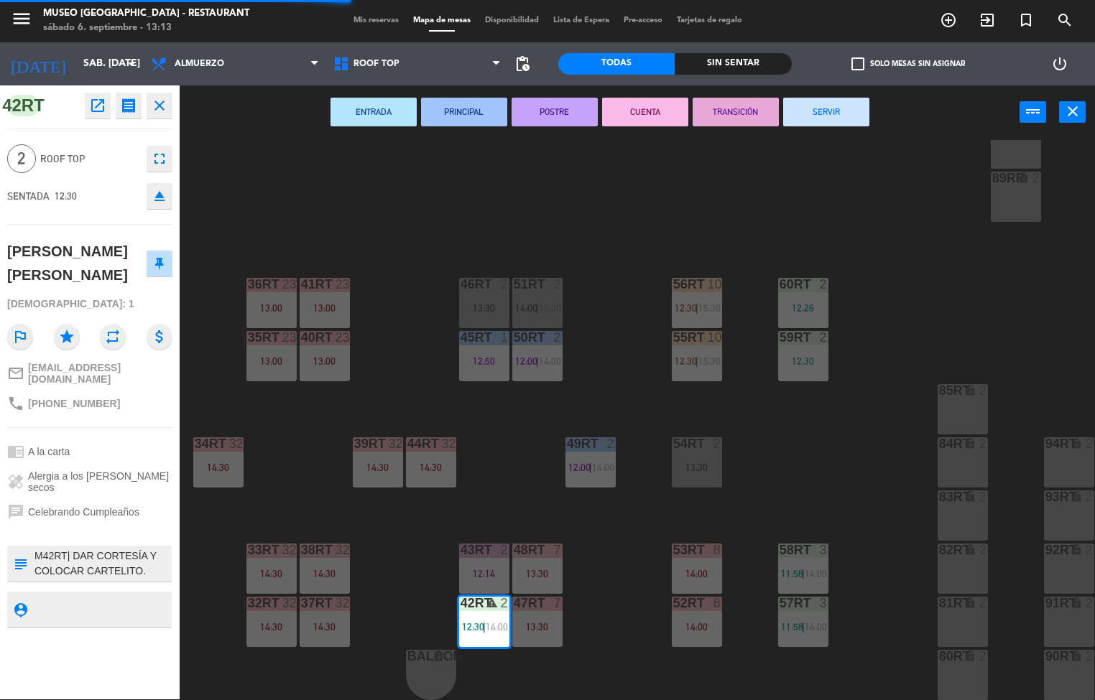
click at [470, 111] on button "PRINCIPAL" at bounding box center [464, 112] width 86 height 29
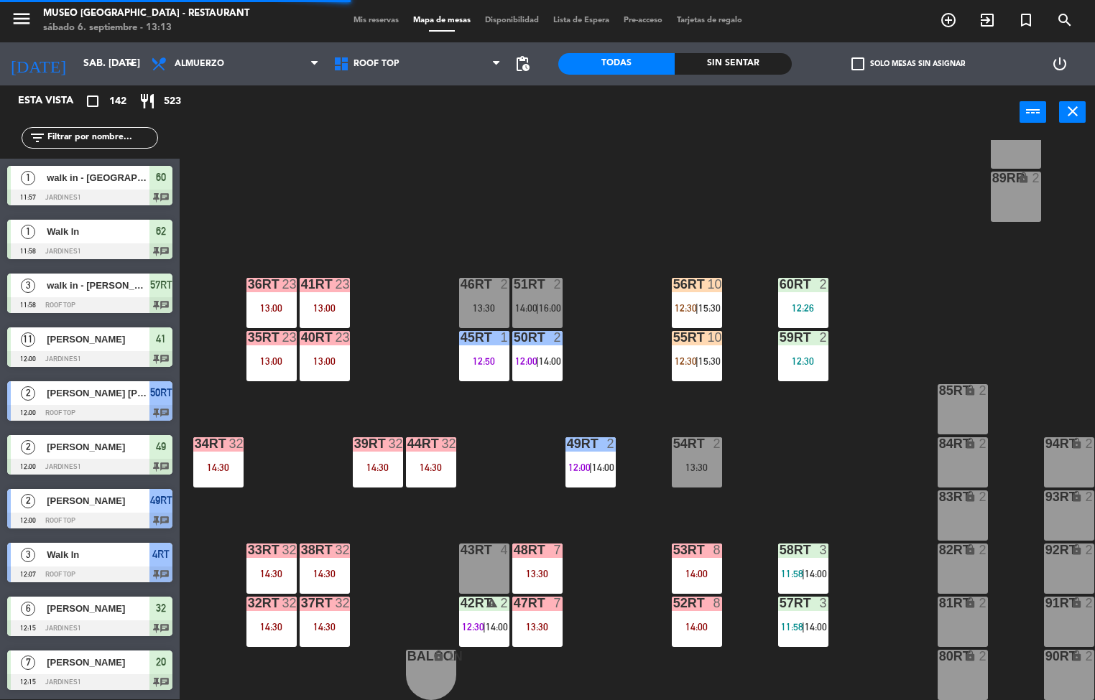
click at [809, 568] on span "14:00" at bounding box center [815, 573] width 22 height 11
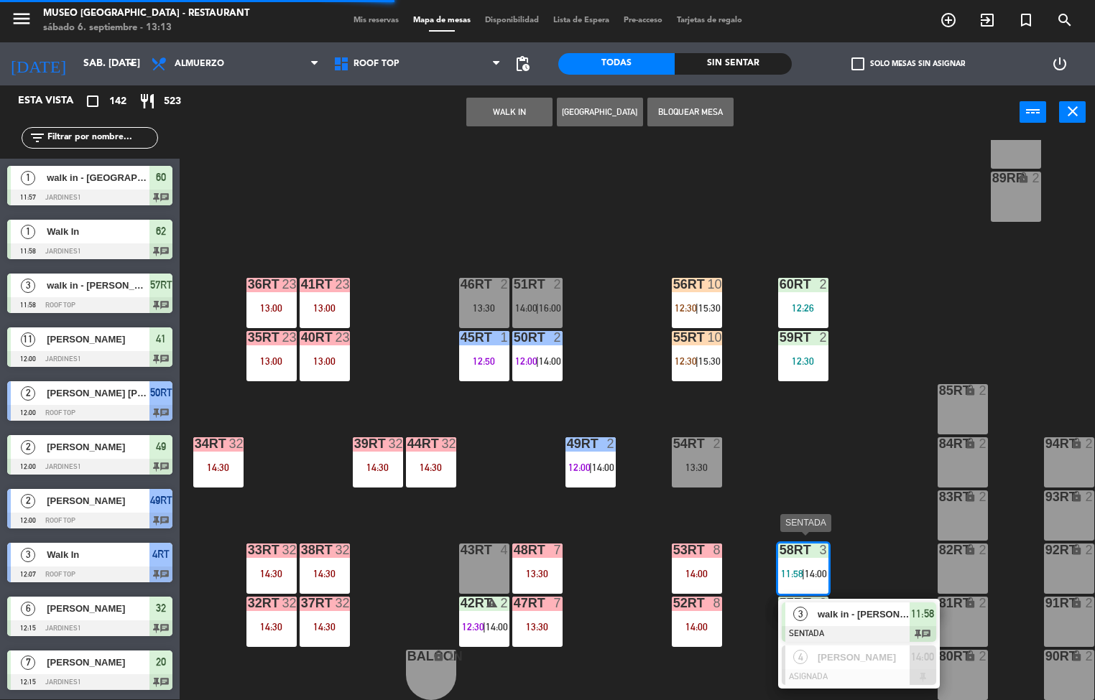
click at [867, 626] on div at bounding box center [858, 634] width 154 height 16
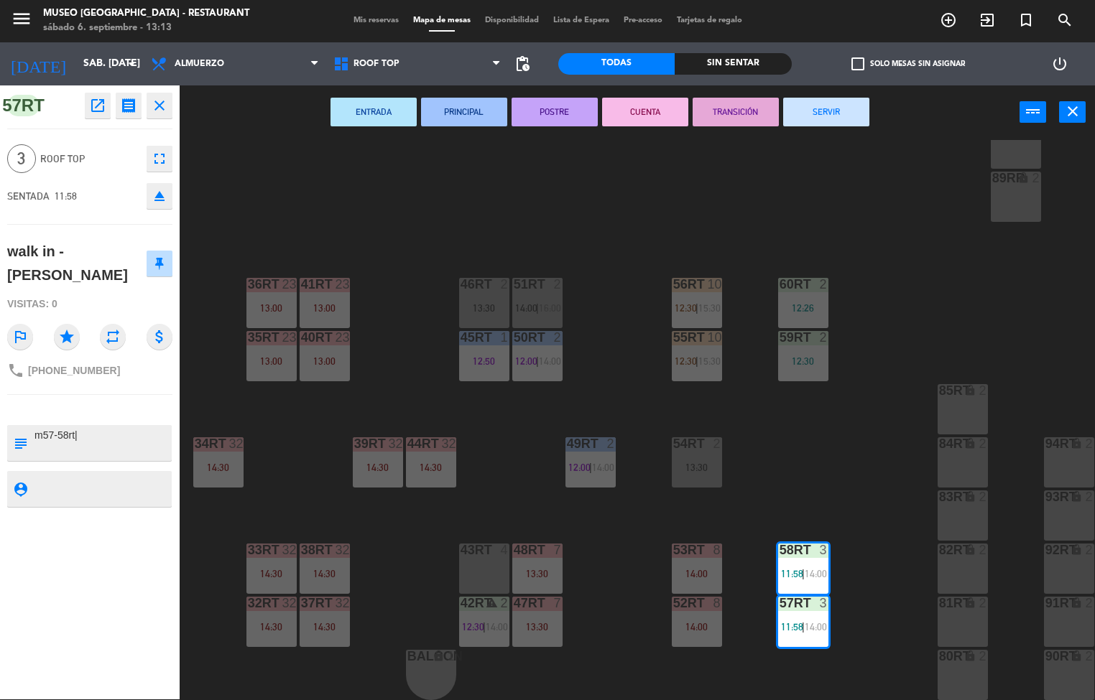
click at [466, 110] on button "PRINCIPAL" at bounding box center [464, 112] width 86 height 29
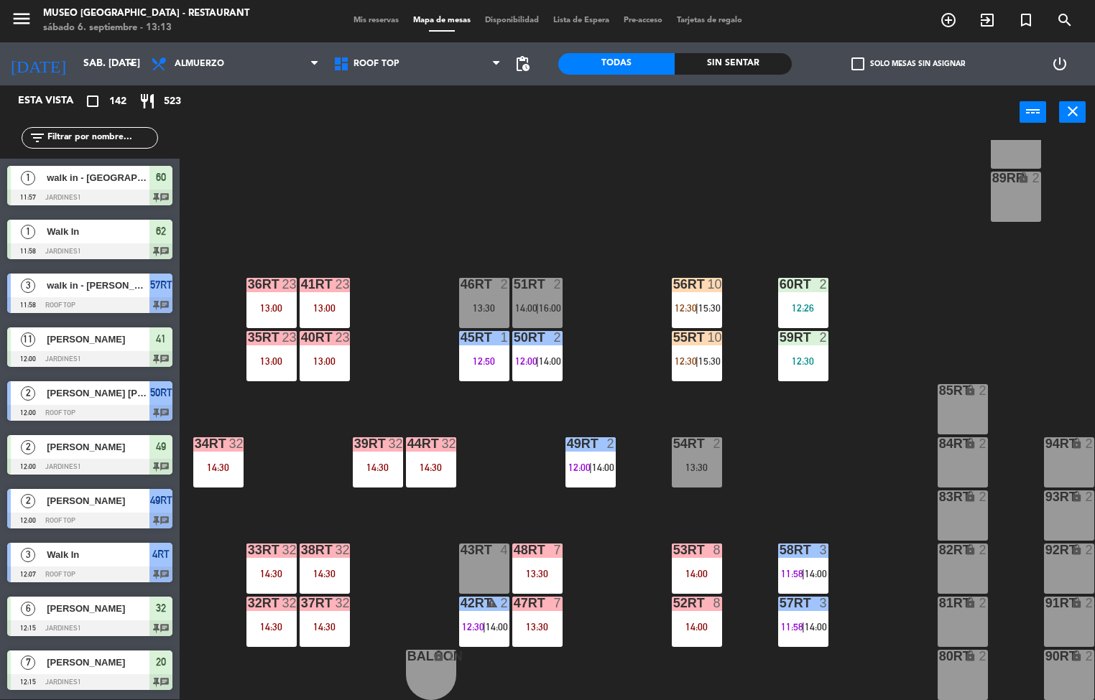
click at [810, 305] on div "12:26" at bounding box center [803, 308] width 50 height 10
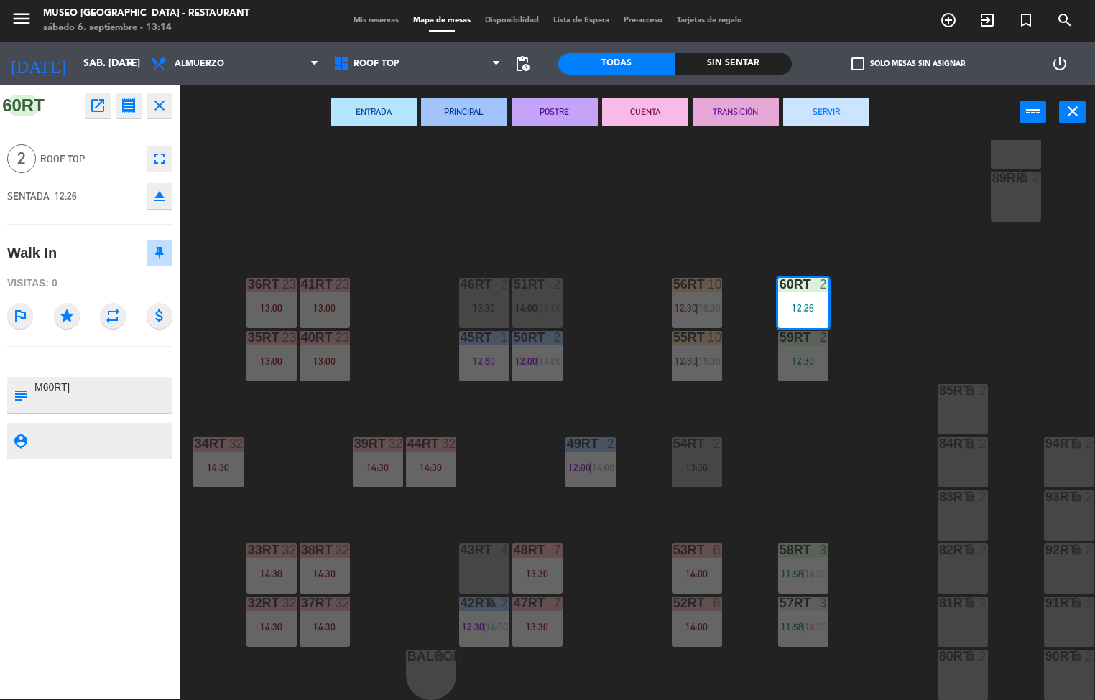
click at [465, 112] on button "PRINCIPAL" at bounding box center [464, 112] width 86 height 29
click at [810, 356] on div "12:30" at bounding box center [803, 361] width 50 height 10
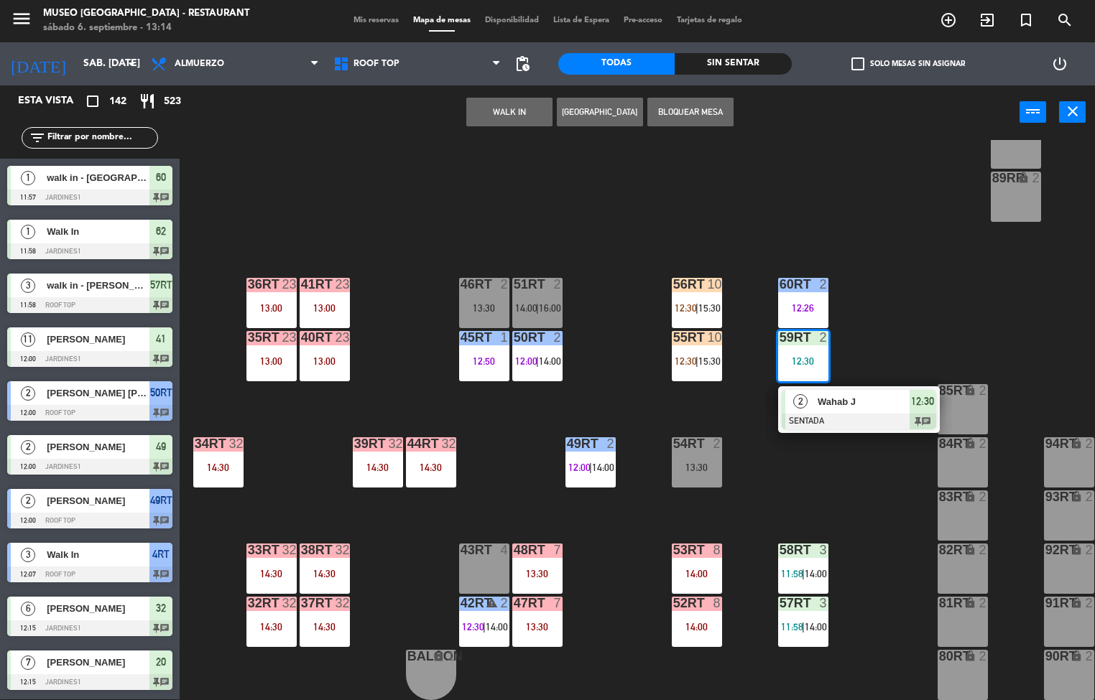
click at [808, 394] on div "2" at bounding box center [800, 402] width 31 height 24
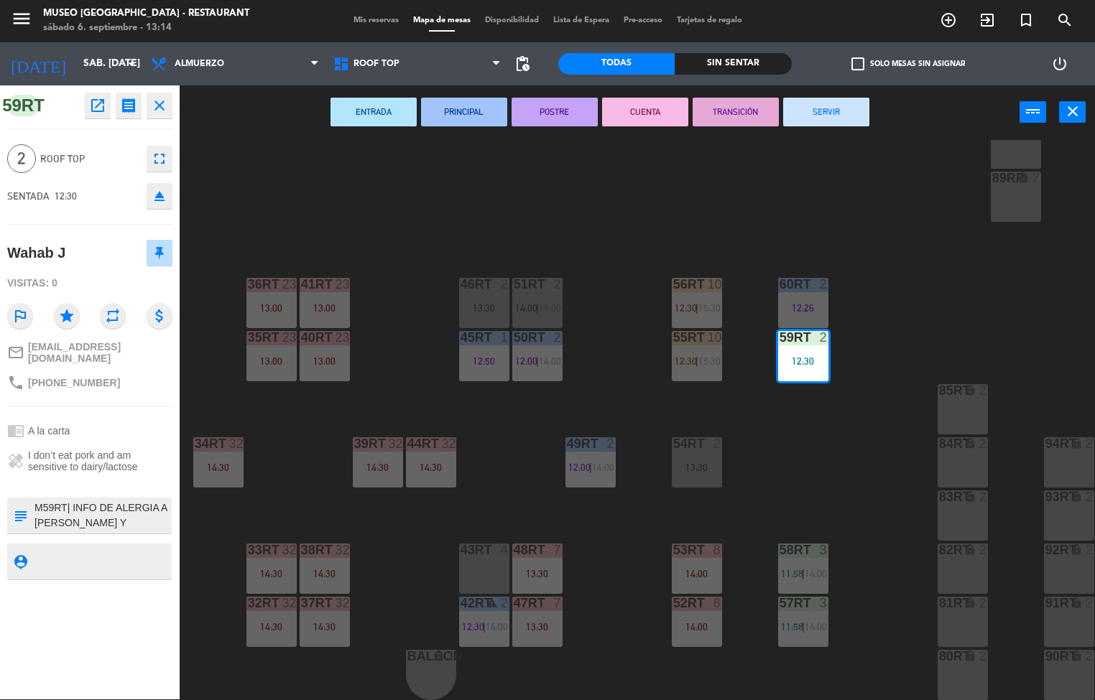
click at [472, 112] on button "PRINCIPAL" at bounding box center [464, 112] width 86 height 29
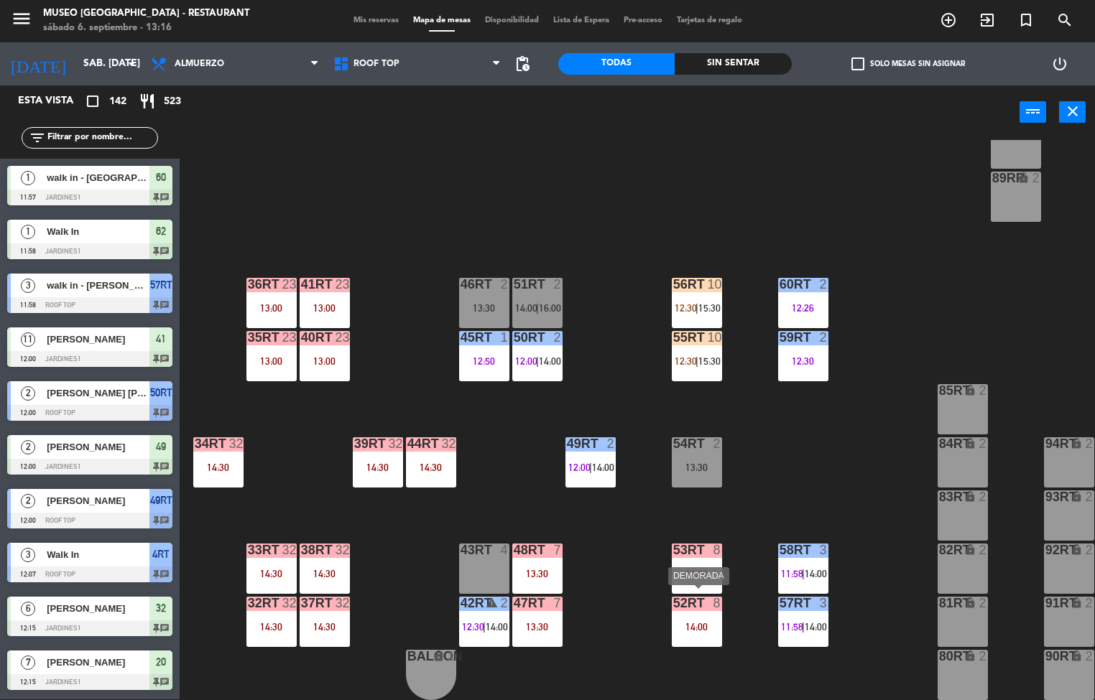
click at [320, 569] on div "14:30" at bounding box center [325, 574] width 50 height 10
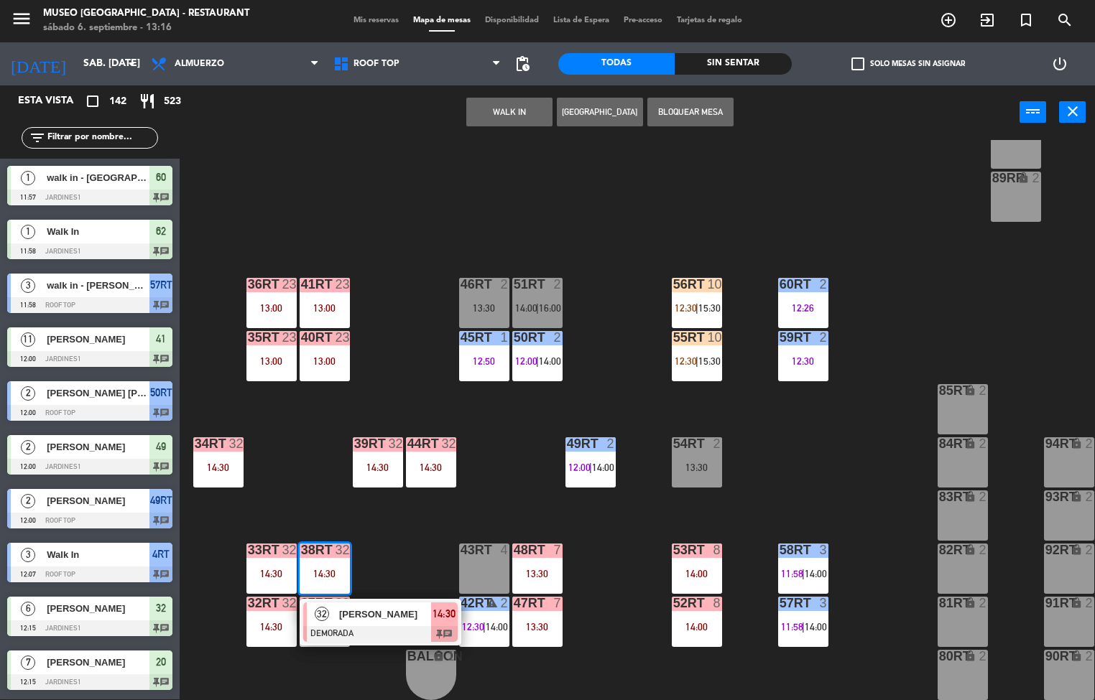
click at [378, 608] on span "[PERSON_NAME]" at bounding box center [385, 614] width 92 height 15
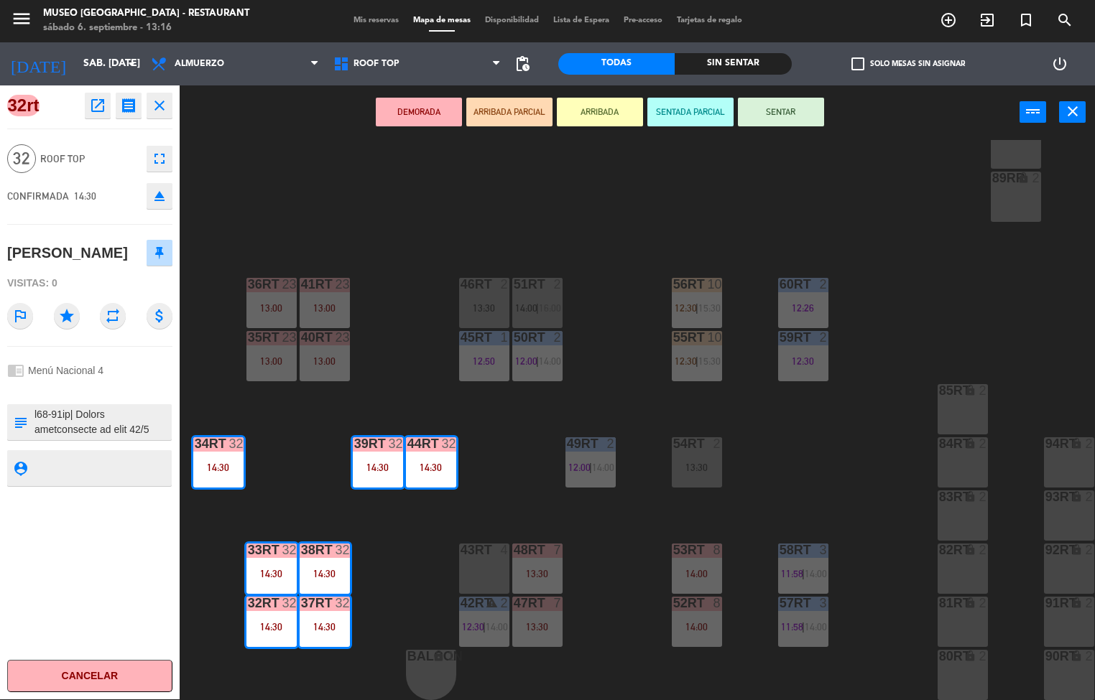
click at [97, 106] on icon "open_in_new" at bounding box center [97, 105] width 17 height 17
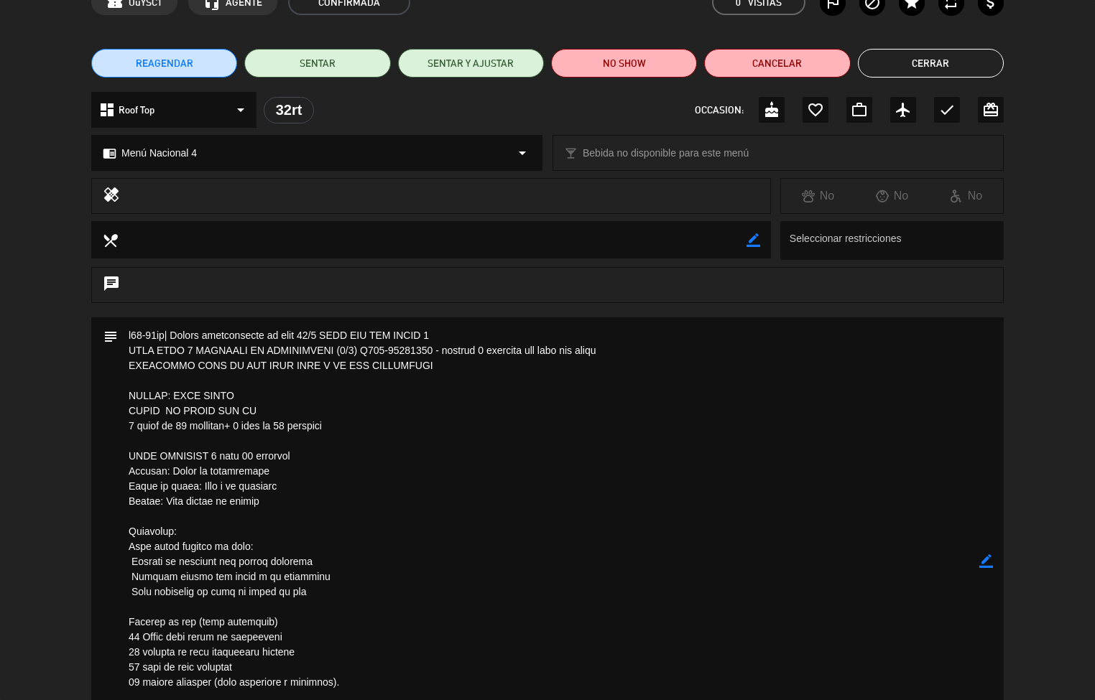
scroll to position [44, 0]
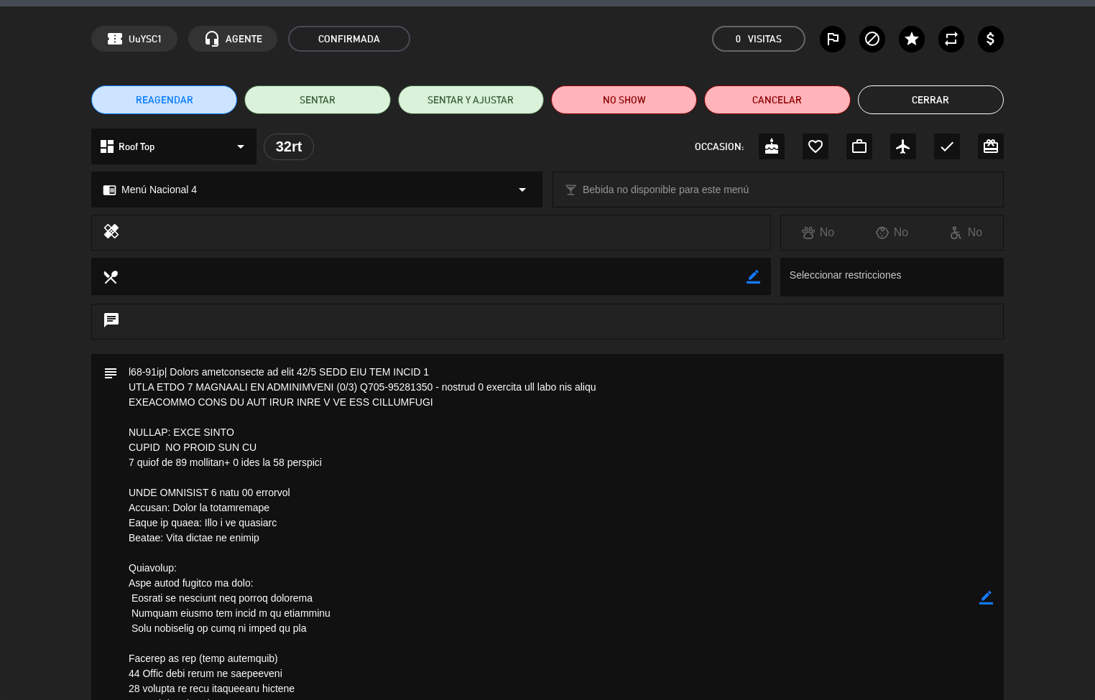
click at [940, 110] on button "Cerrar" at bounding box center [931, 99] width 146 height 29
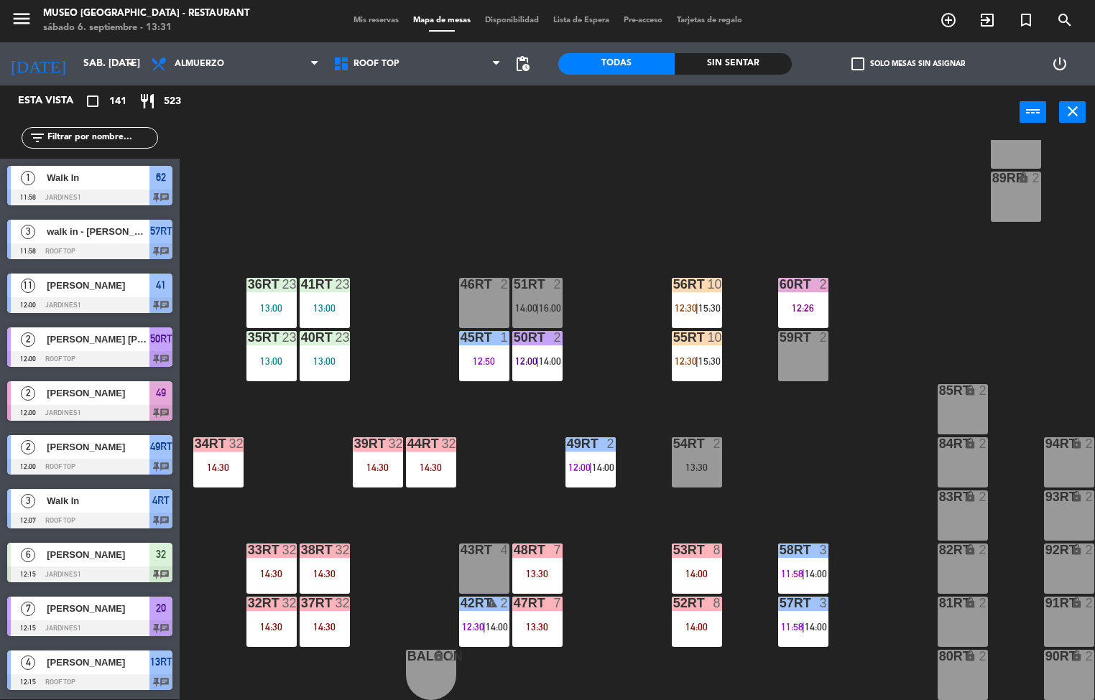
scroll to position [1, 0]
click at [477, 611] on div "42RT warning 2 12:30 | 14:00" at bounding box center [484, 622] width 50 height 50
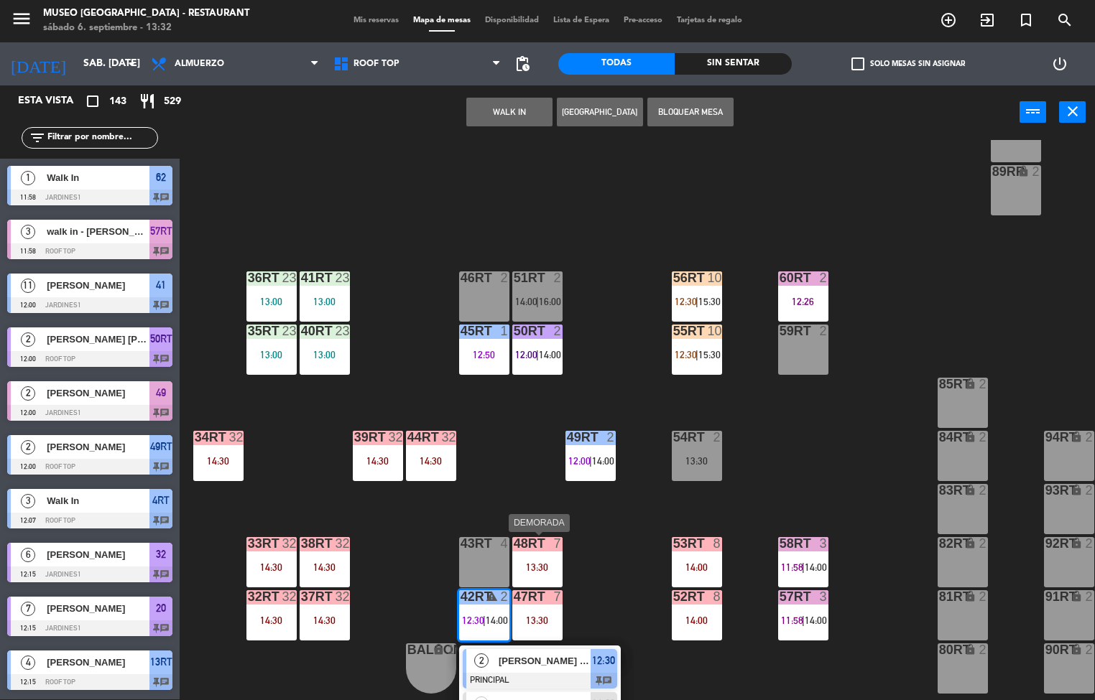
click at [405, 597] on div "18RT 3 14:00 16RT 4 13:15 28RT 3 13:45 80RR lock 2 27RT 5 13:45 | 16:15 7RT 5 1…" at bounding box center [642, 420] width 904 height 560
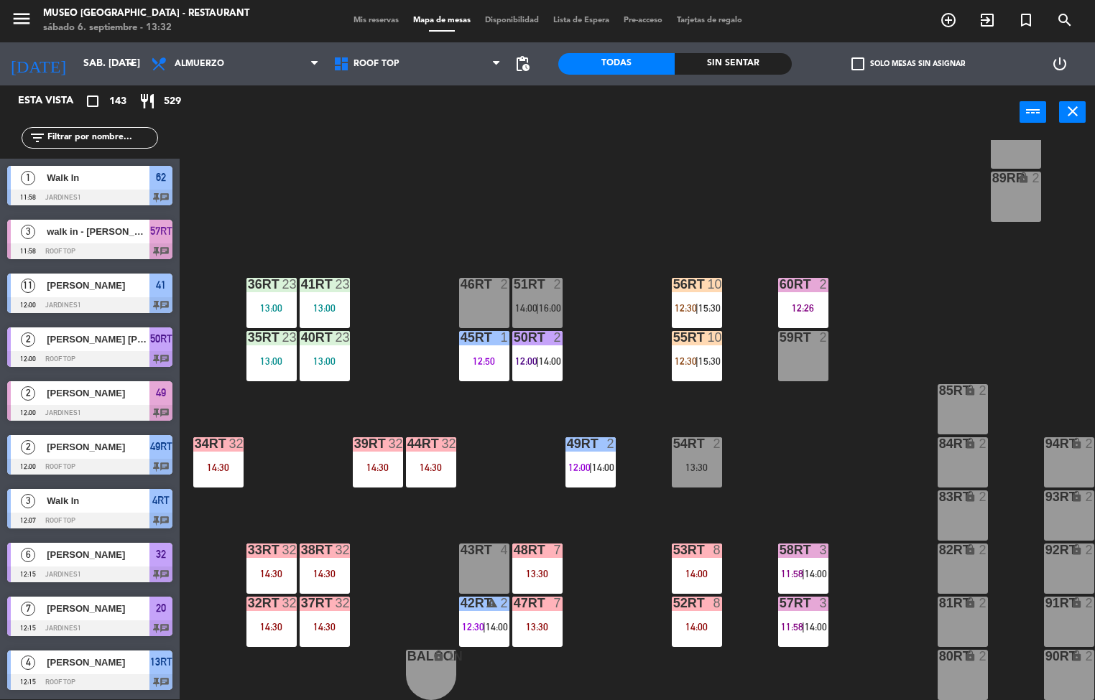
click at [310, 570] on div "14:30" at bounding box center [325, 574] width 50 height 10
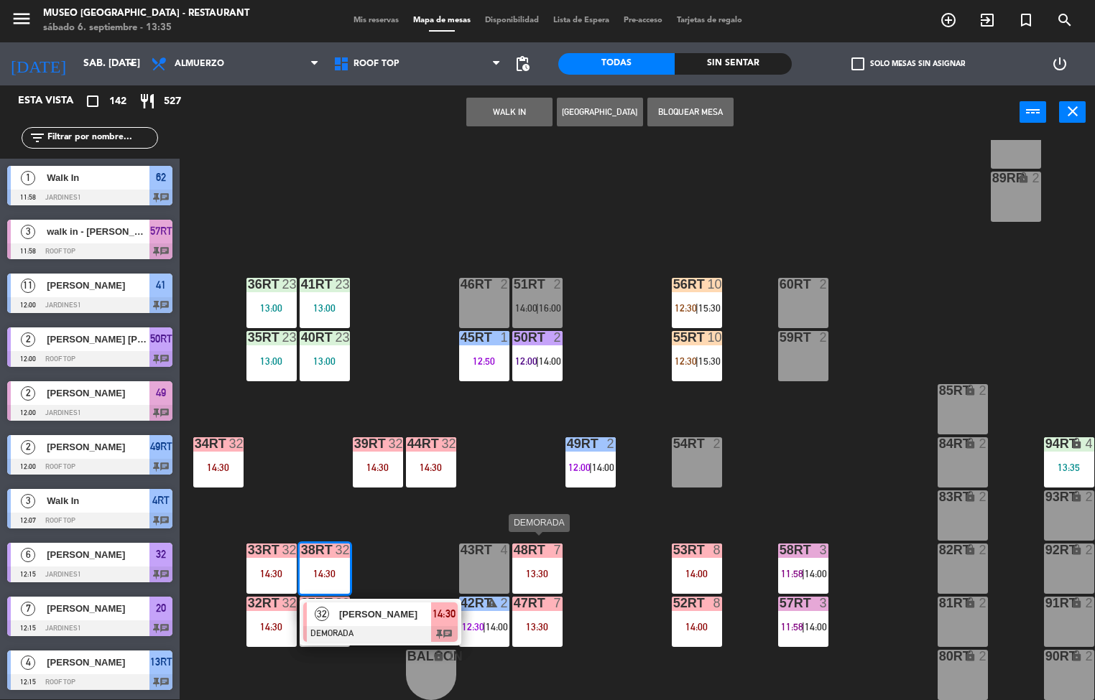
click at [405, 534] on div "18RT 3 14:00 16RT 4 13:15 28RT 3 13:45 80RR lock 2 27RT 5 13:45 | 16:15 7RT 5 1…" at bounding box center [642, 420] width 904 height 560
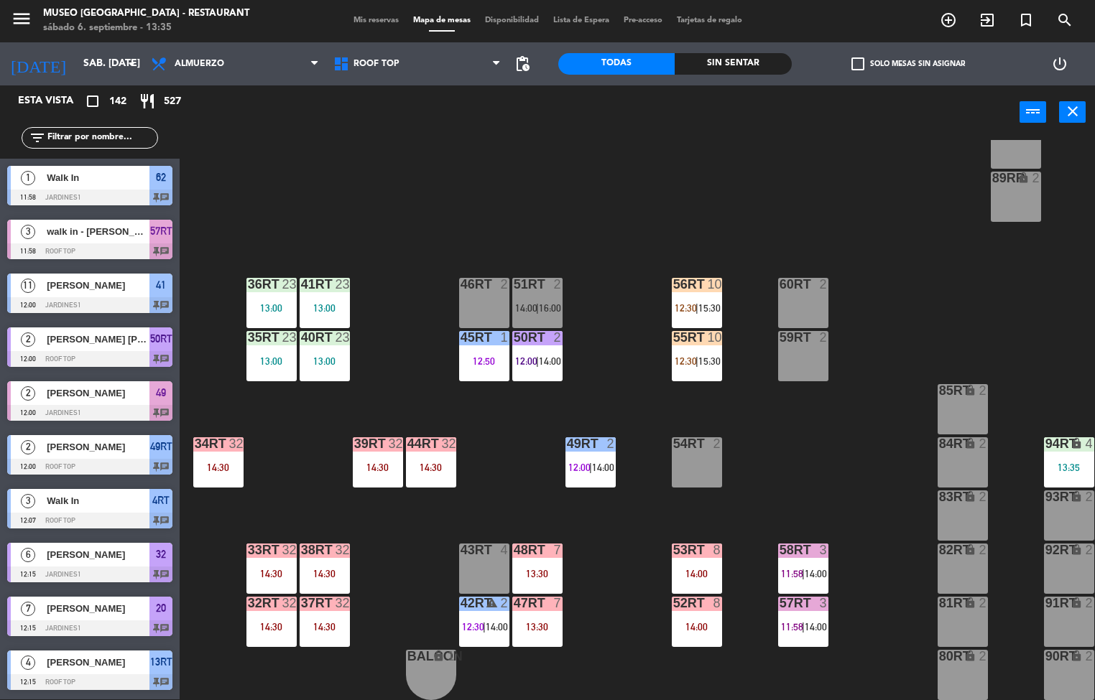
click at [496, 621] on span "14:00" at bounding box center [497, 626] width 22 height 11
